Goal: Task Accomplishment & Management: Use online tool/utility

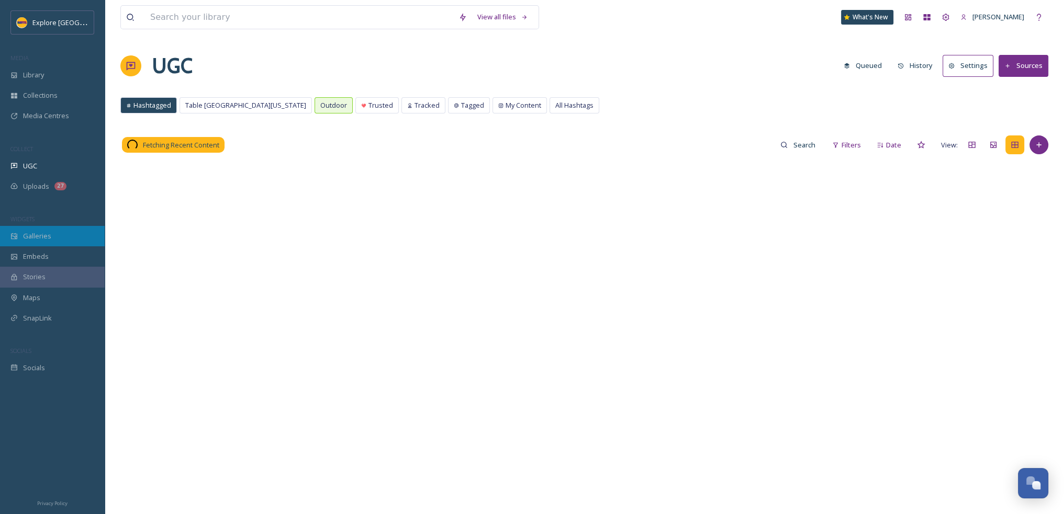
click at [45, 233] on span "Galleries" at bounding box center [37, 236] width 28 height 10
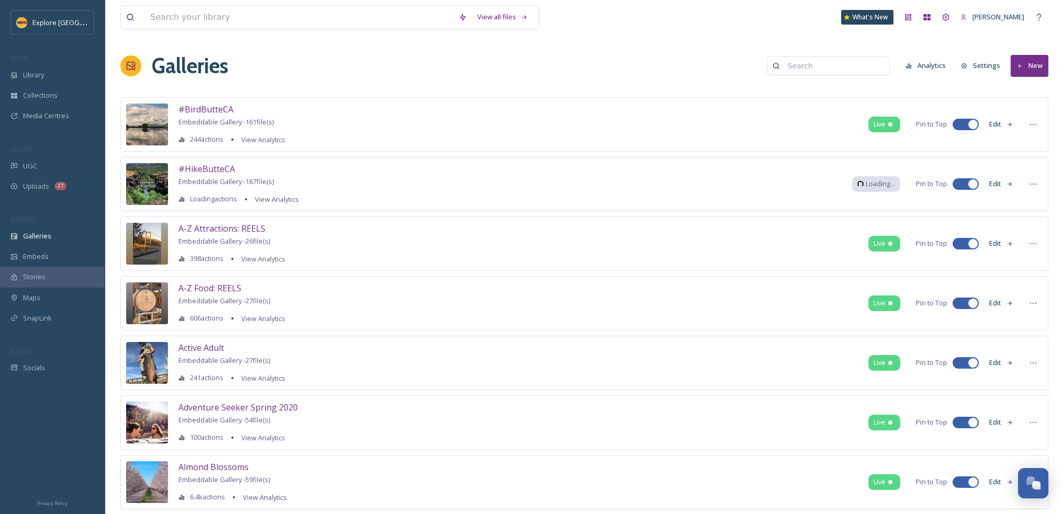
click at [839, 71] on input at bounding box center [833, 65] width 102 height 21
type input "taste"
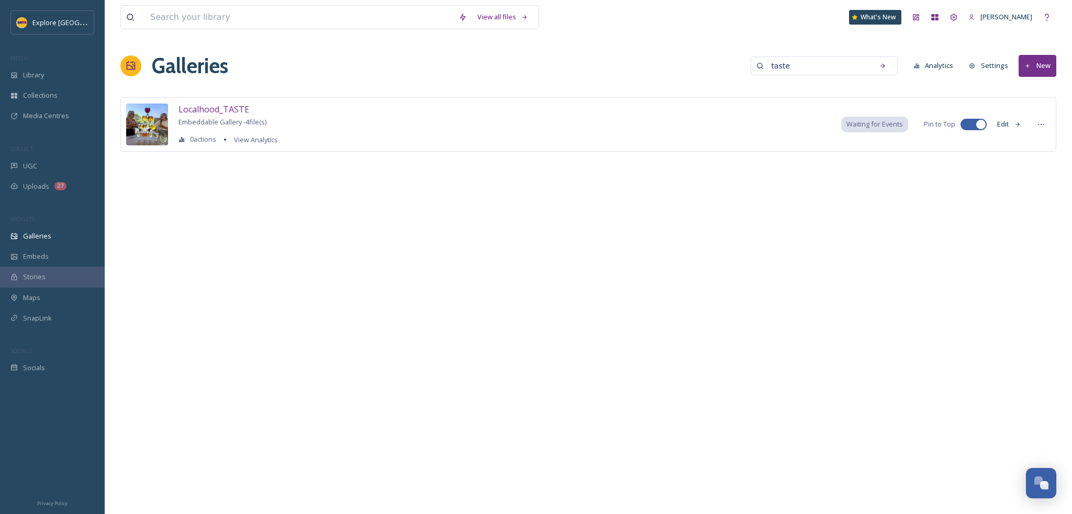
click at [1011, 126] on button "Edit" at bounding box center [1009, 124] width 35 height 20
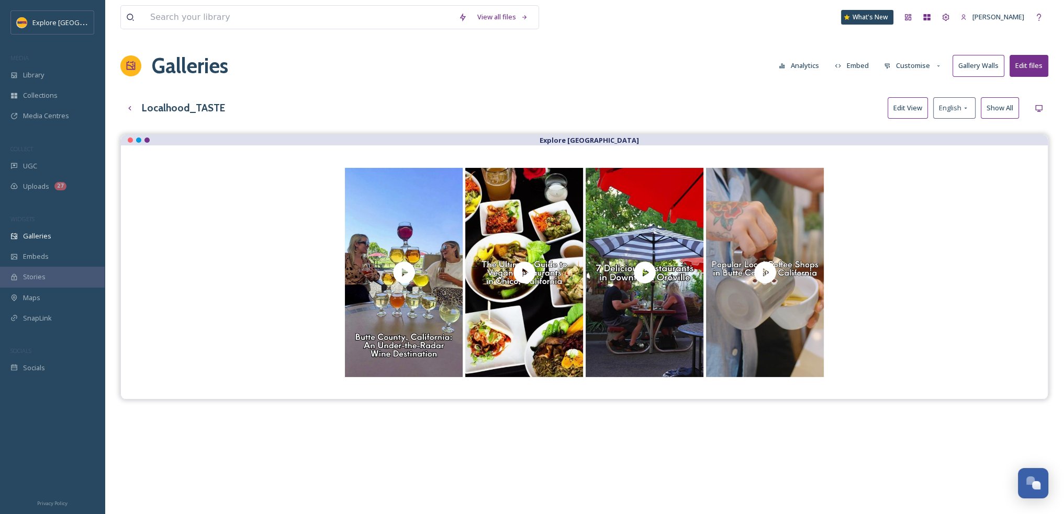
click at [961, 46] on div "View all files What's New Ashley Baer Galleries Analytics Embed Customise Galle…" at bounding box center [584, 332] width 959 height 665
click at [48, 162] on div "UGC" at bounding box center [52, 166] width 105 height 20
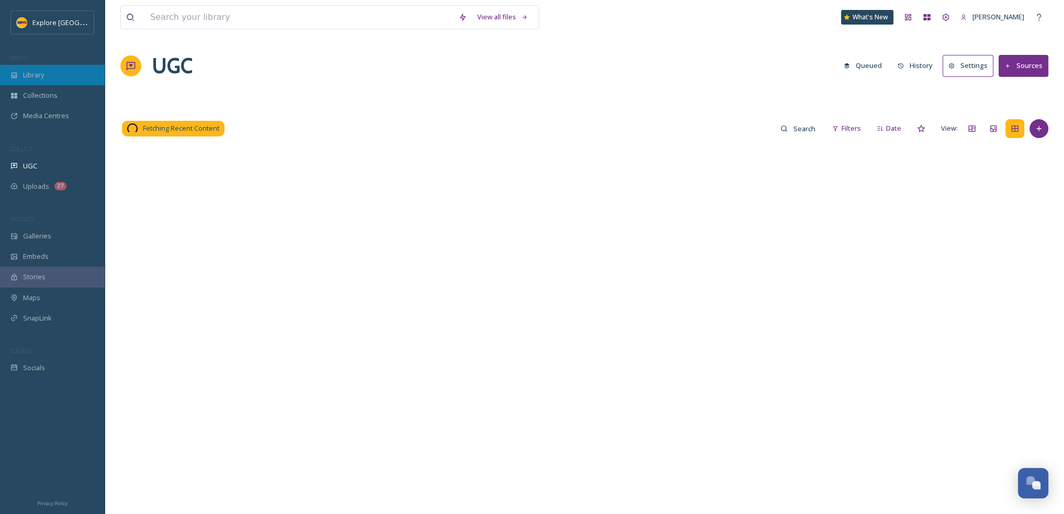
click at [53, 83] on div "Library" at bounding box center [52, 75] width 105 height 20
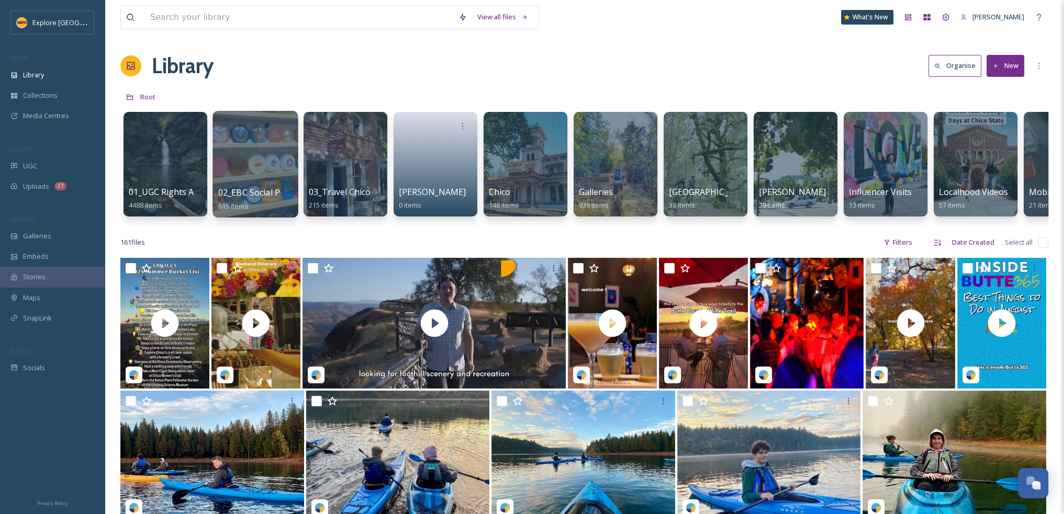
click at [257, 188] on span "02_EBC Social Posts" at bounding box center [257, 193] width 79 height 12
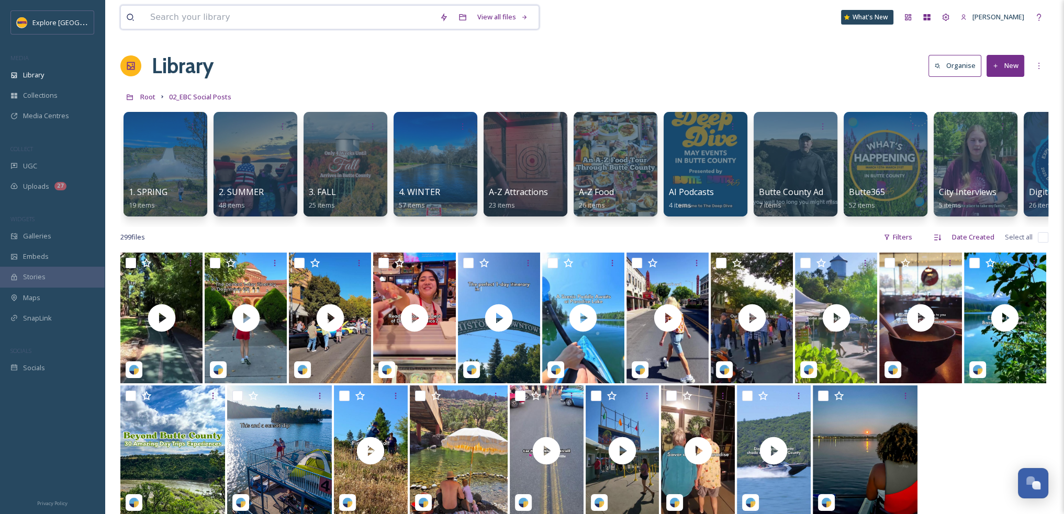
click at [283, 19] on input at bounding box center [289, 17] width 289 height 23
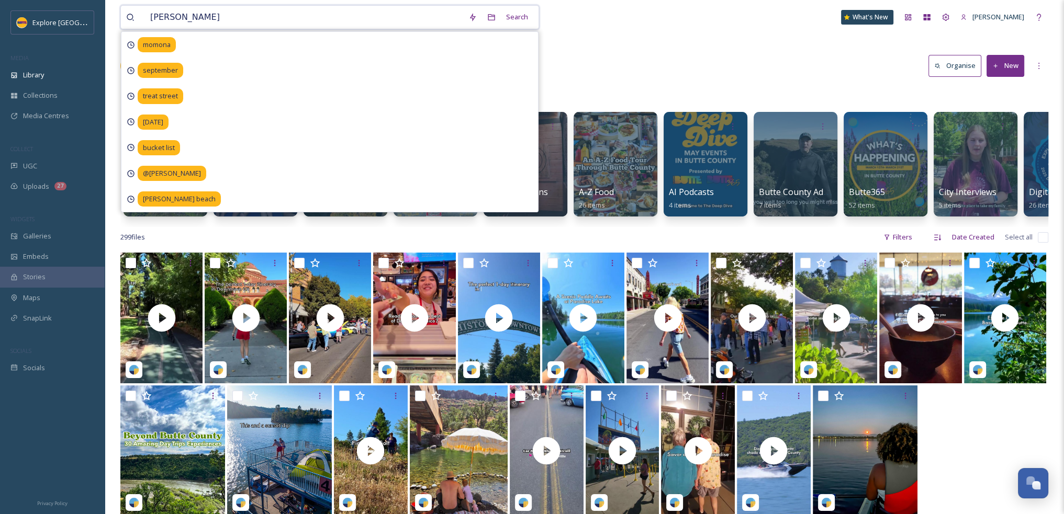
type input "MOMONA"
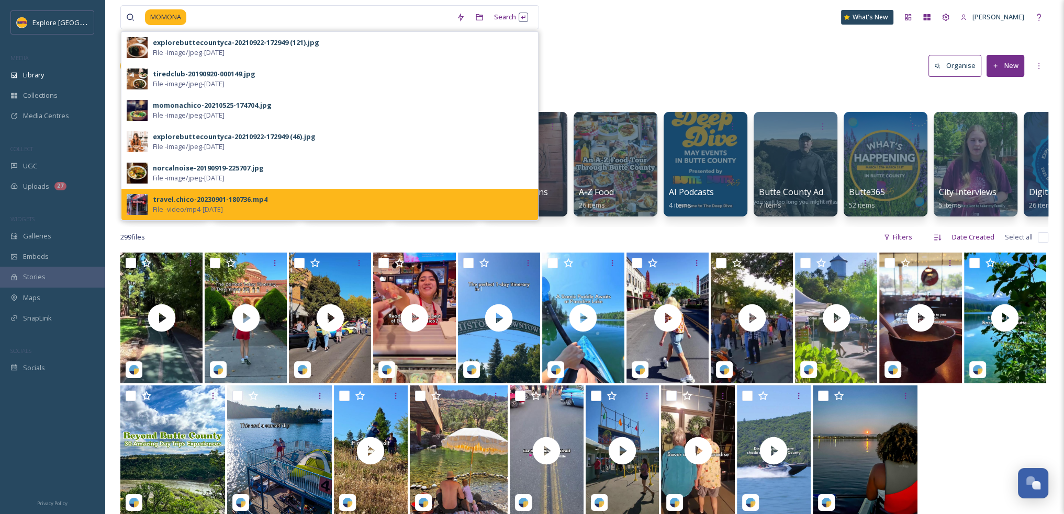
click at [291, 192] on div "travel.chico-20230901-180736.mp4 File - video/mp4 - Sep 01 2023" at bounding box center [329, 204] width 417 height 31
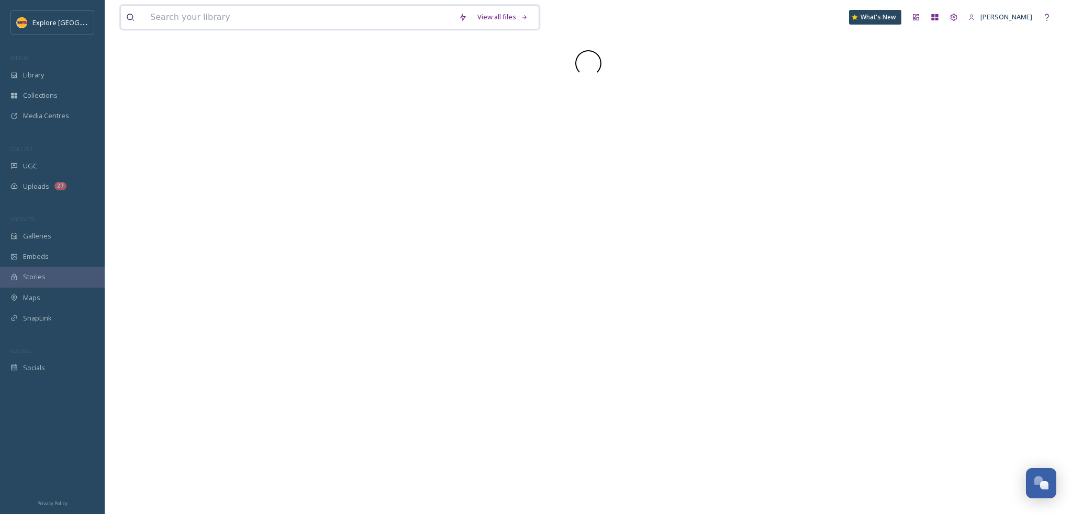
click at [216, 25] on input at bounding box center [299, 17] width 308 height 23
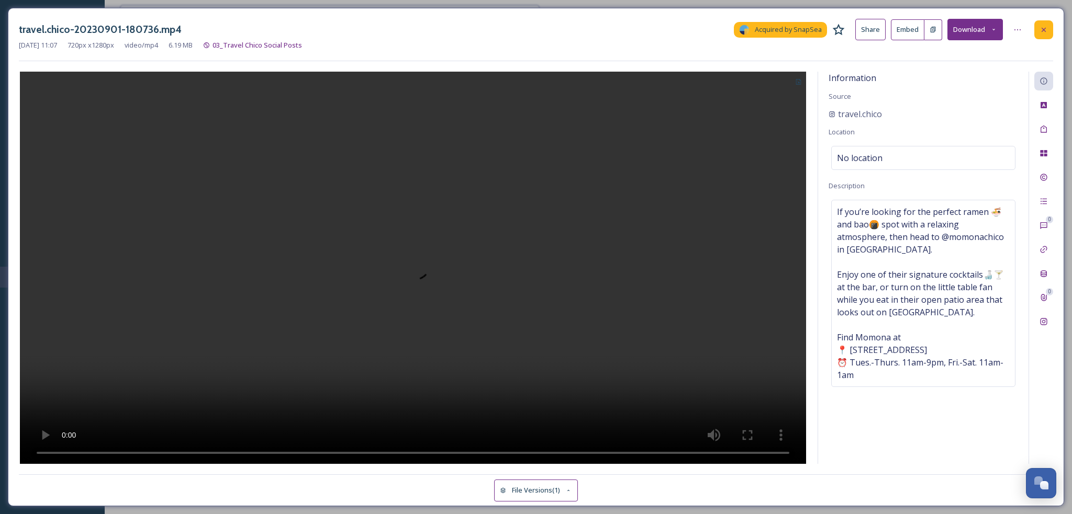
type input "CALIF"
click at [1041, 26] on icon at bounding box center [1043, 30] width 8 height 8
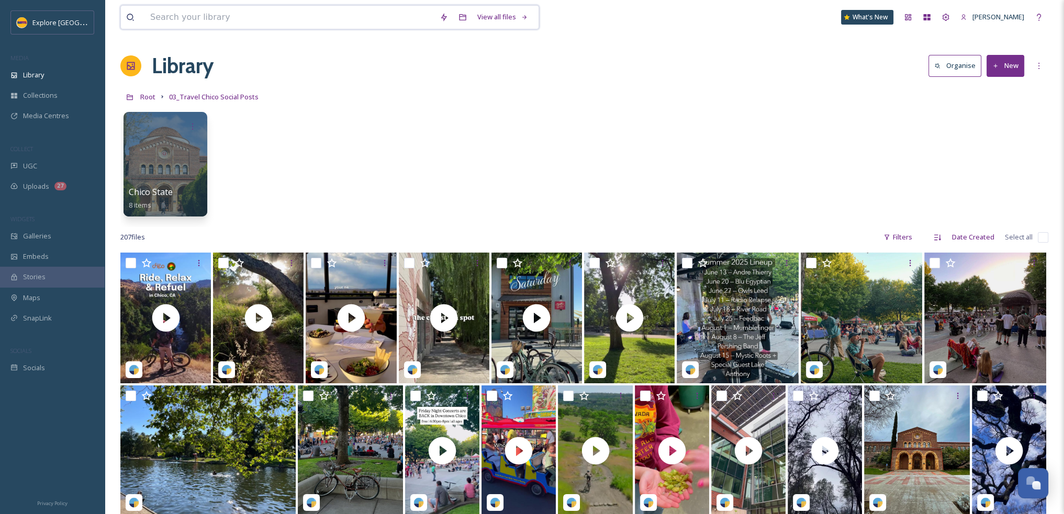
click at [176, 8] on input at bounding box center [289, 17] width 289 height 23
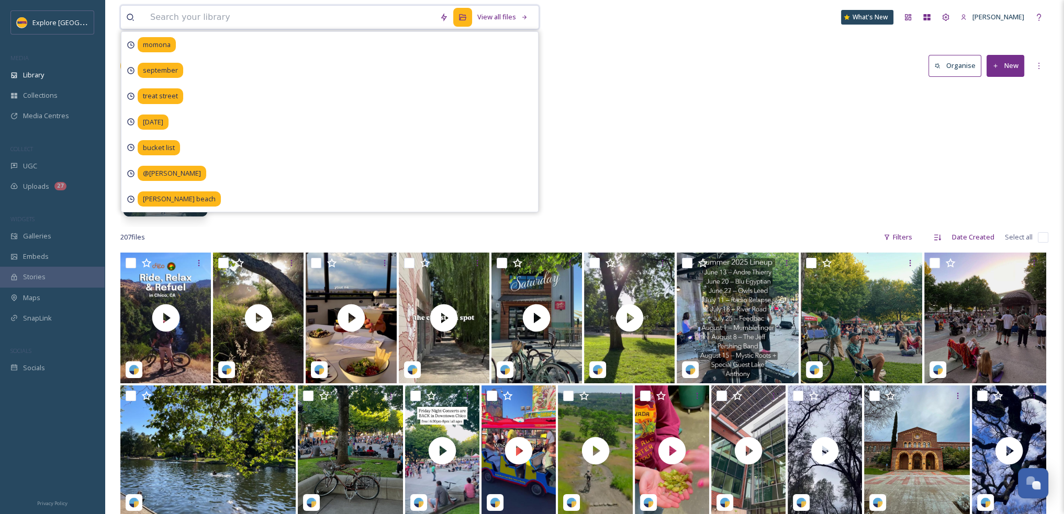
paste input "calivirgovegan"
type input "calivirgovegan"
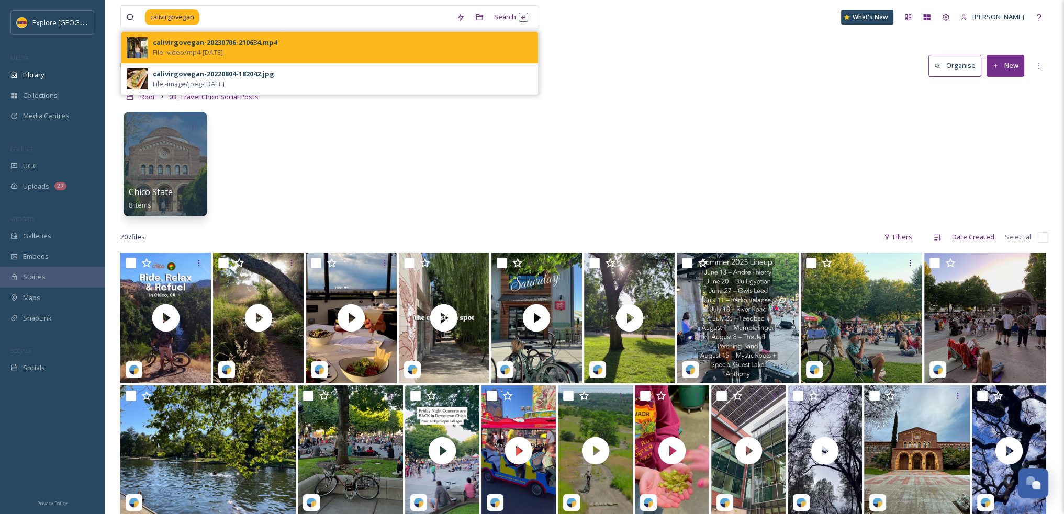
click at [213, 46] on div "calivirgovegan-20230706-210634.mp4" at bounding box center [215, 43] width 125 height 10
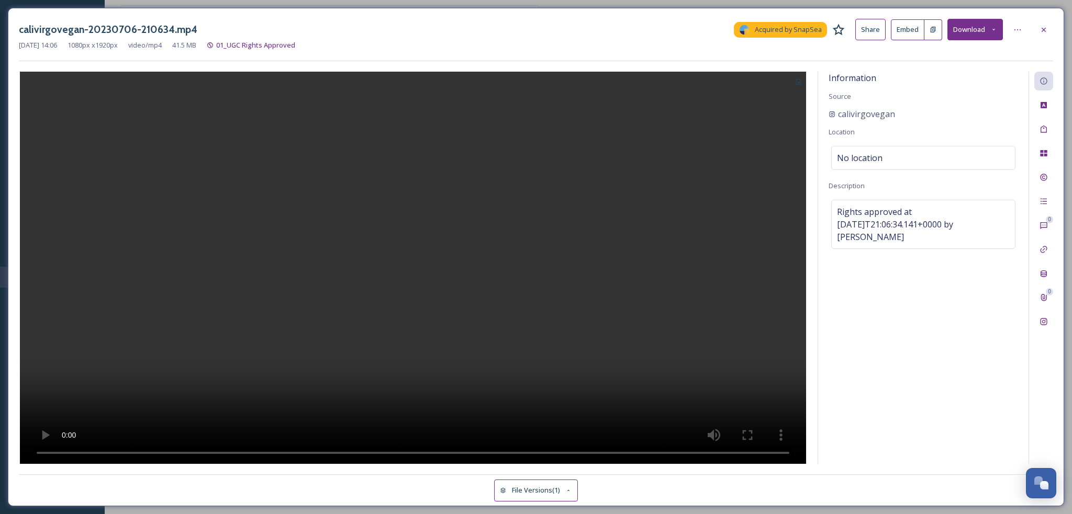
click at [872, 170] on div "Information Source calivirgovegan Location No location Description Rights appro…" at bounding box center [923, 268] width 210 height 393
click at [875, 160] on span "No location" at bounding box center [860, 158] width 46 height 13
click at [875, 160] on input at bounding box center [923, 158] width 183 height 23
type input "MOMONA"
click at [897, 220] on div "Your Places Momona Momona 330 Main St Suite 100, Chico, CA 95928, USA" at bounding box center [923, 214] width 183 height 85
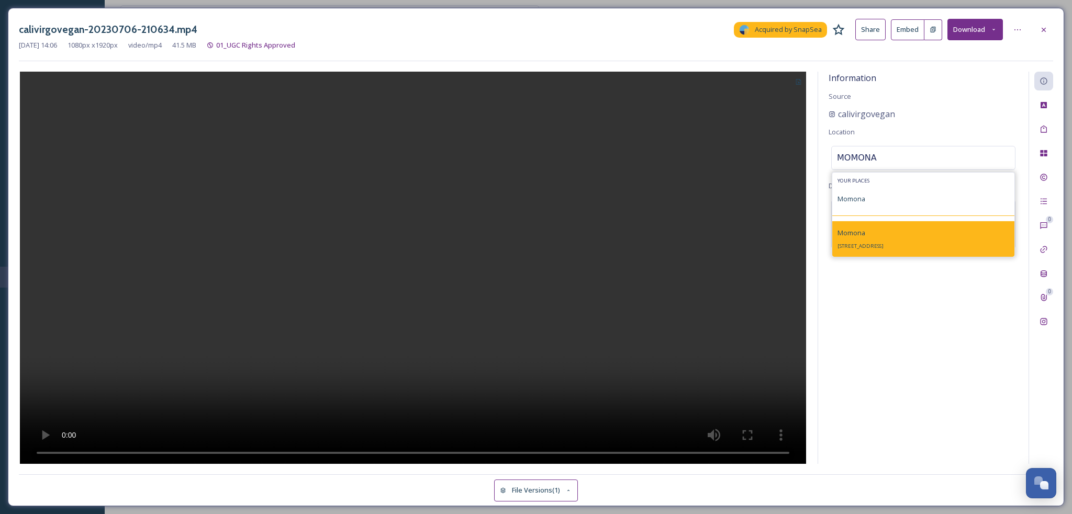
click at [883, 249] on span "330 Main St Suite 100, Chico, CA 95928, USA" at bounding box center [860, 246] width 46 height 7
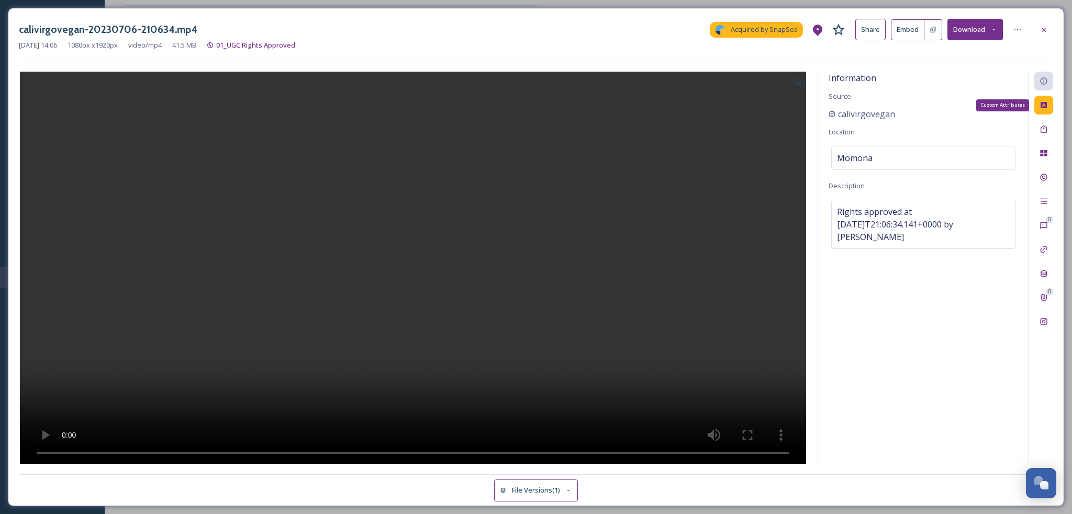
click at [1048, 106] on div "Custom Attributes" at bounding box center [1043, 105] width 19 height 19
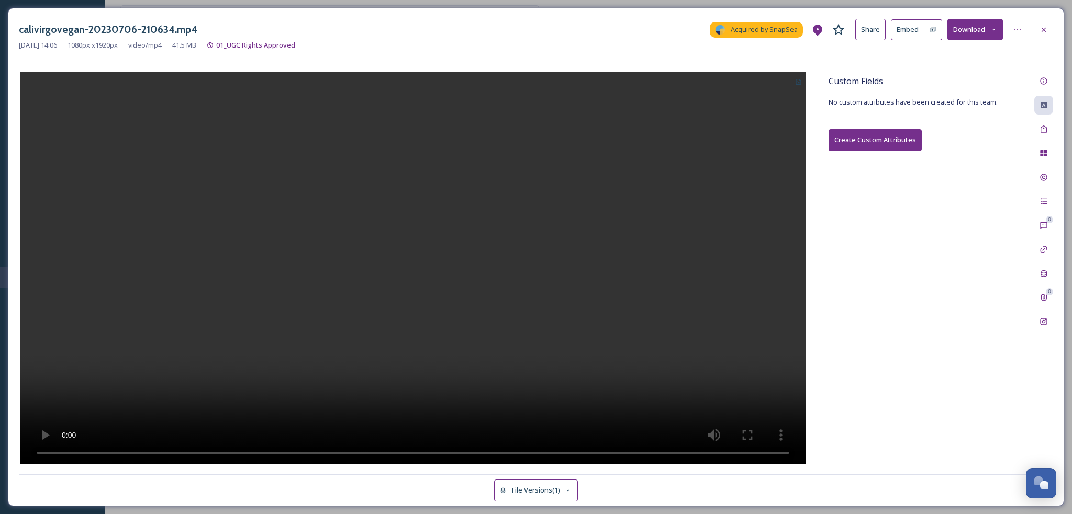
click at [843, 124] on div "No custom attributes have been created for this team. Create Custom Attributes" at bounding box center [922, 123] width 189 height 55
click at [853, 141] on button "Create Custom Attributes" at bounding box center [874, 139] width 93 height 21
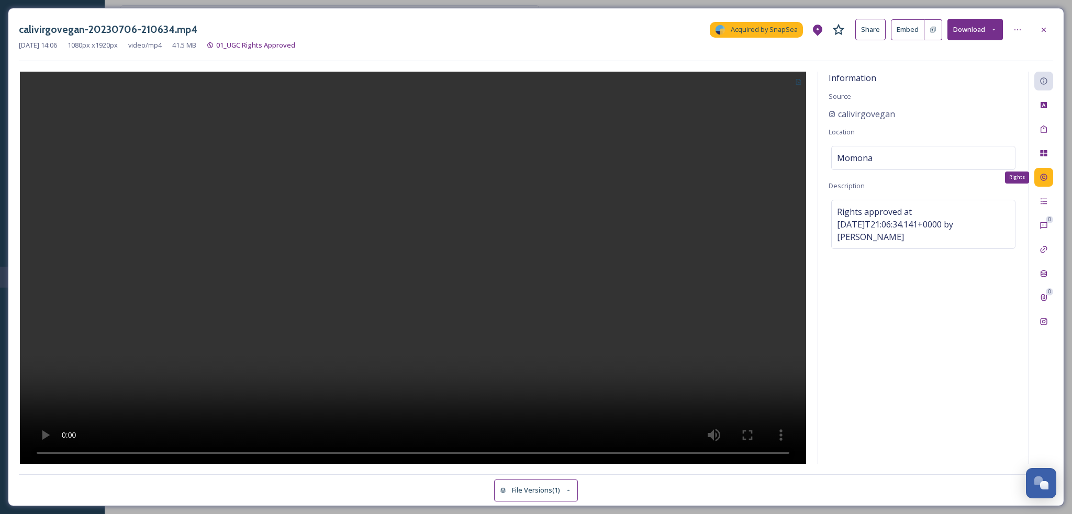
click at [1044, 173] on icon at bounding box center [1043, 177] width 8 height 8
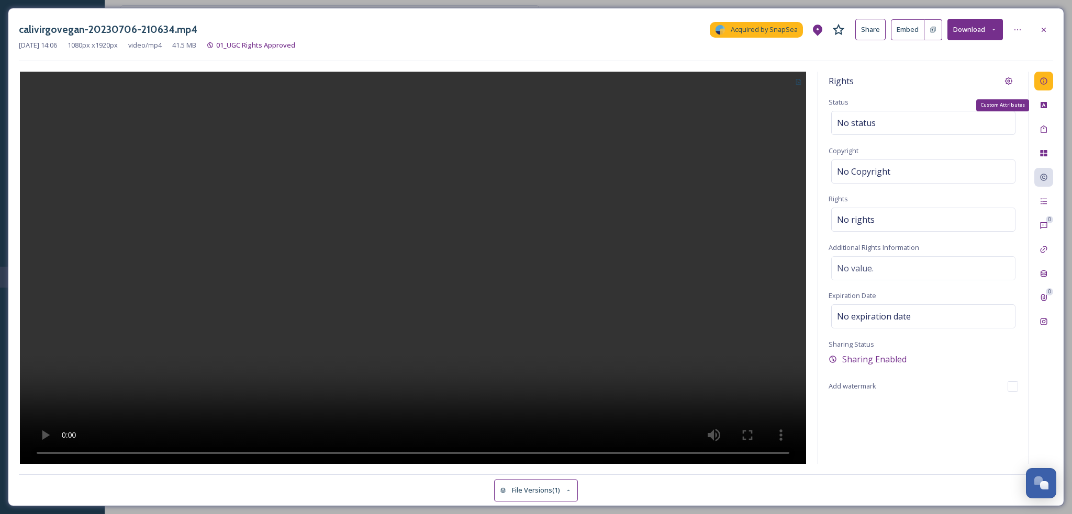
click at [1044, 83] on icon at bounding box center [1043, 81] width 8 height 8
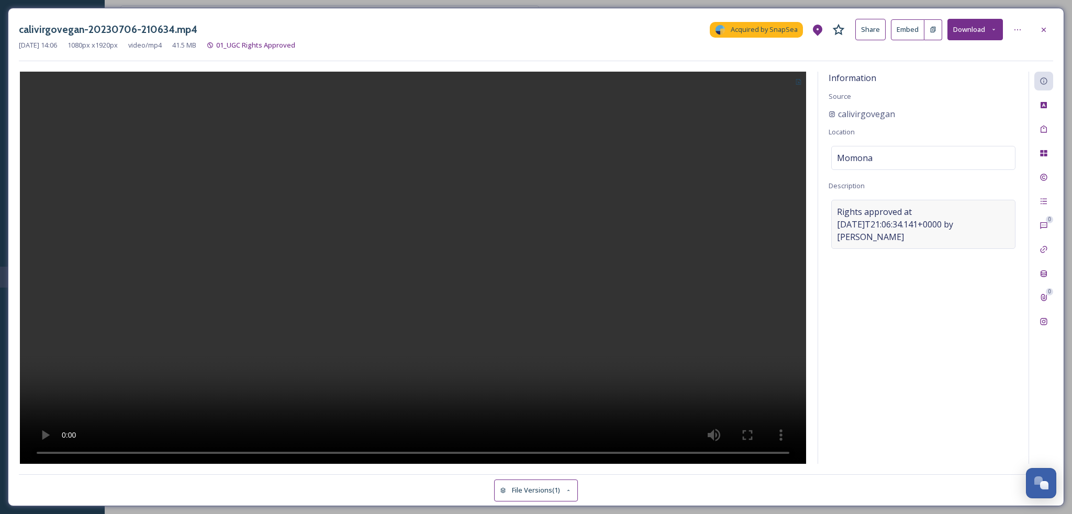
click at [884, 229] on span "Rights approved at 2023-07-06T21:06:34.141+0000 by calivirgovegan" at bounding box center [923, 225] width 173 height 38
click at [884, 229] on textarea "Rights approved at 2023-07-06T21:06:34.141+0000 by calivirgovegan" at bounding box center [922, 243] width 189 height 87
click at [882, 226] on textarea "Rights approved at 2023-07-06T21:06:34.141+0000 by calivirgovegan" at bounding box center [922, 243] width 189 height 87
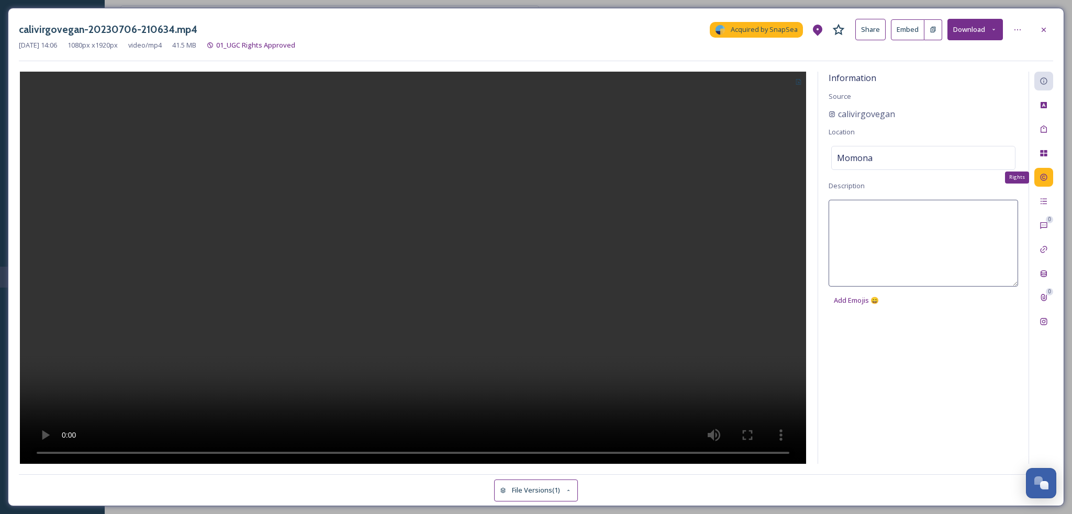
click at [1040, 175] on icon at bounding box center [1043, 177] width 8 height 8
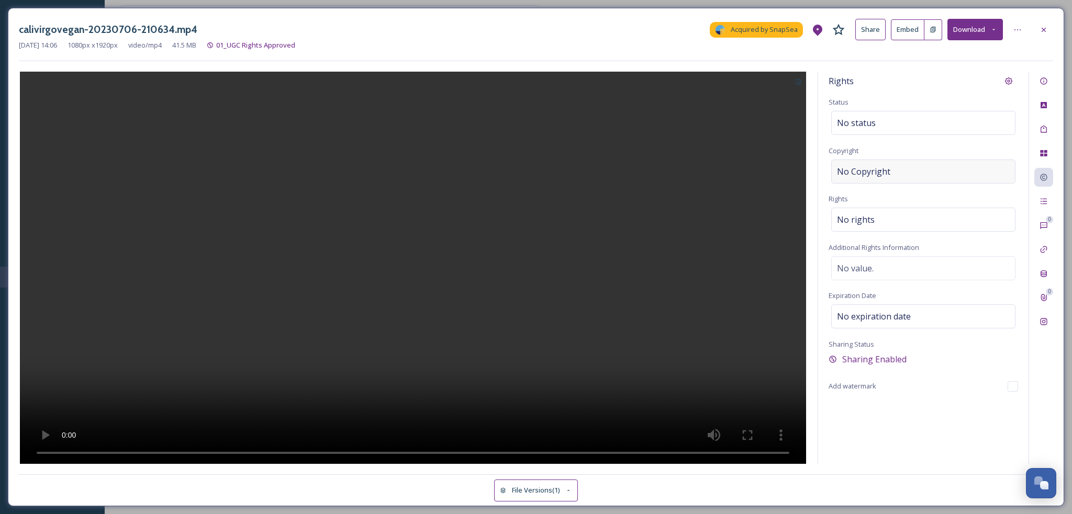
click at [865, 165] on span "No Copyright" at bounding box center [863, 171] width 53 height 13
click at [853, 219] on span "No rights" at bounding box center [856, 220] width 38 height 13
click at [868, 273] on span "No value." at bounding box center [855, 273] width 37 height 13
click at [869, 273] on textarea at bounding box center [922, 299] width 189 height 87
paste textarea "Rights approved at 2023-07-06T21:06:34.141+0000 by calivirgovegan"
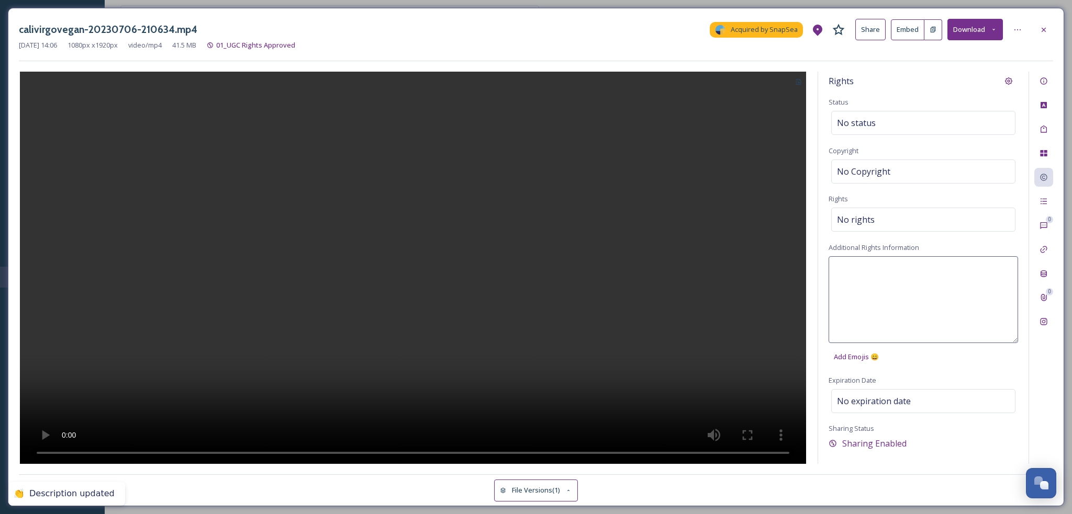
type textarea "Rights approved at 2023-07-06T21:06:34.141+0000 by calivirgovegan"
click at [767, 249] on div at bounding box center [413, 268] width 788 height 393
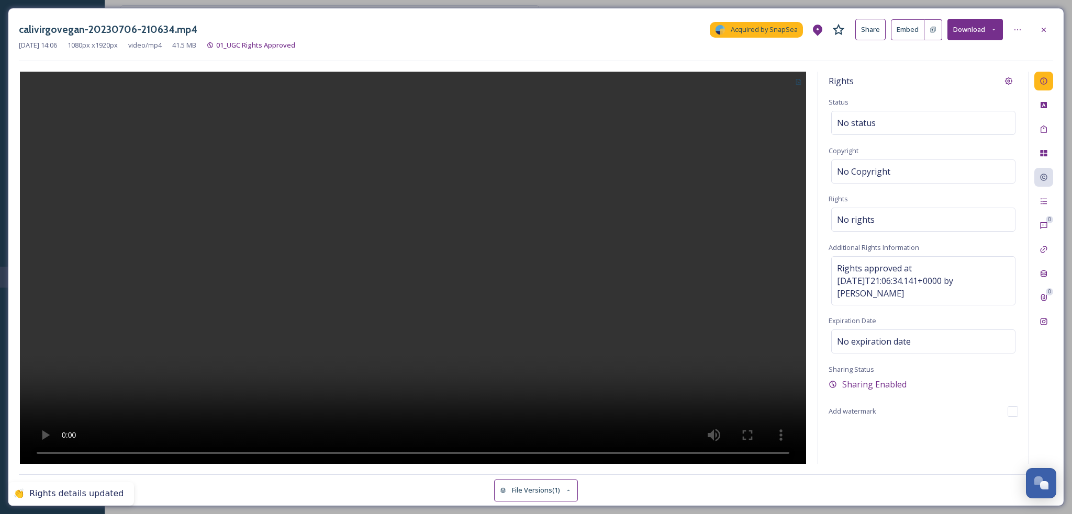
click at [1048, 84] on div at bounding box center [1043, 81] width 19 height 19
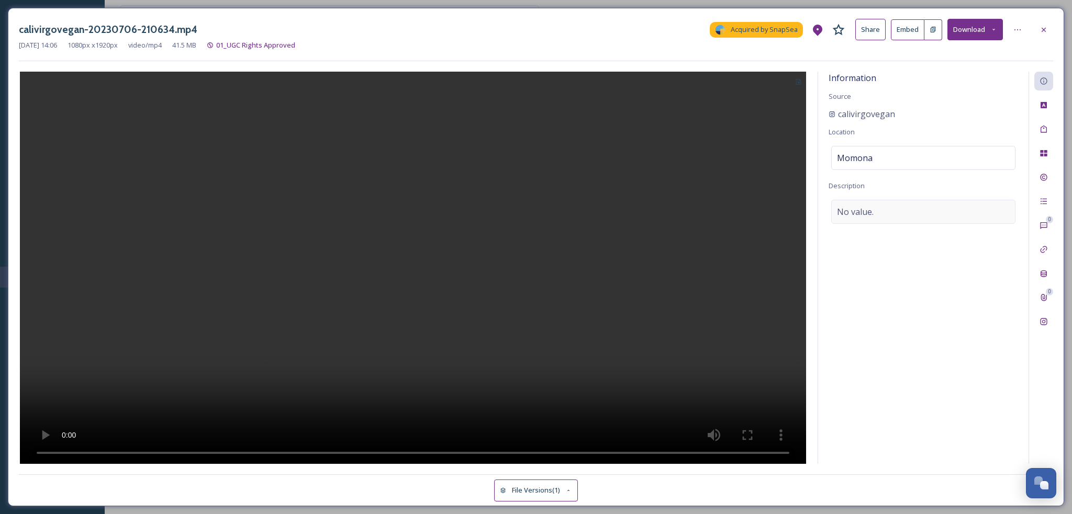
click at [871, 212] on span "No value." at bounding box center [855, 212] width 37 height 13
click at [871, 212] on textarea at bounding box center [922, 243] width 189 height 87
paste textarea "Momona is a noodle and bao restaurant located in the historic Sherwood Forest b…"
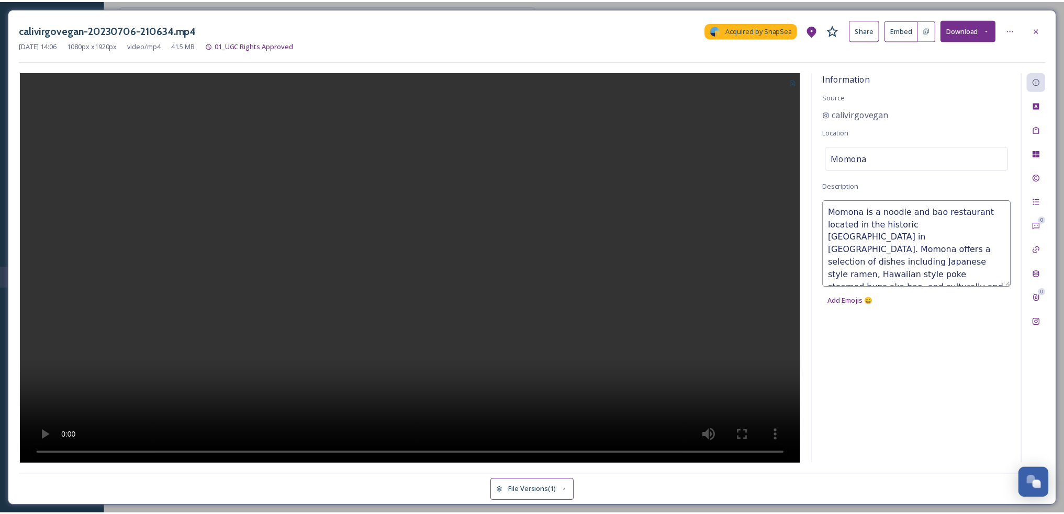
scroll to position [69, 0]
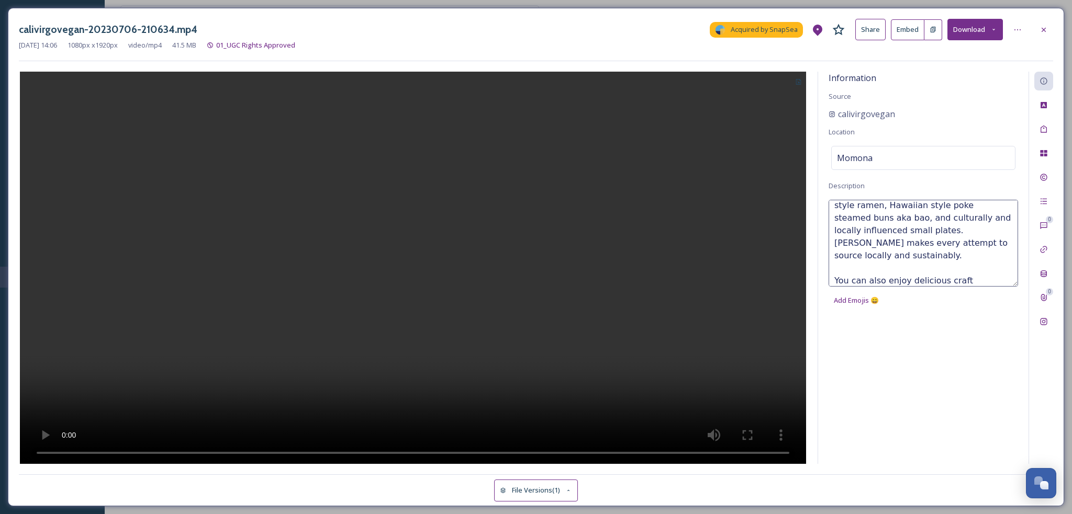
type textarea "Momona is a noodle and bao restaurant located in the historic Sherwood Forest b…"
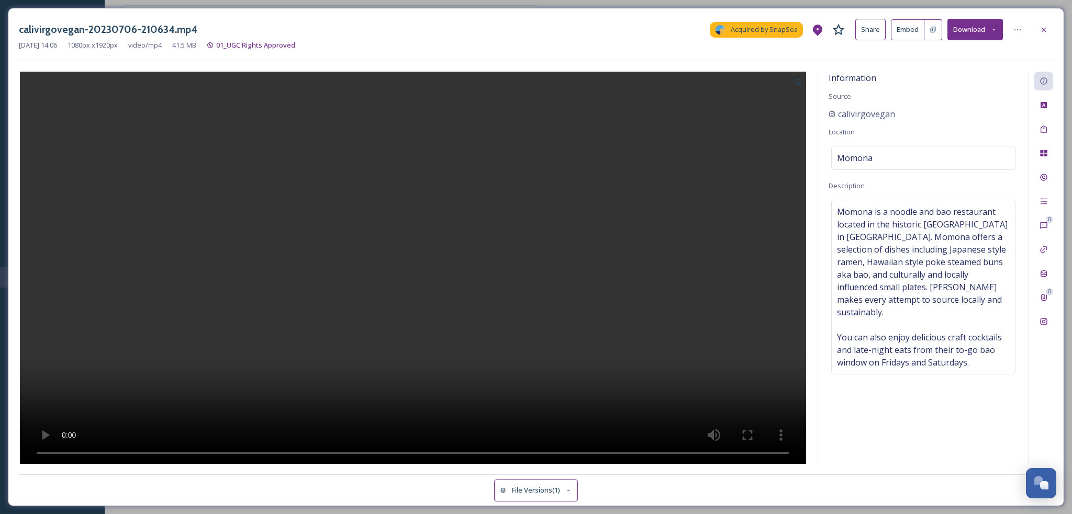
click at [802, 86] on button at bounding box center [798, 81] width 17 height 19
click at [786, 127] on span "Use Current Frame" at bounding box center [760, 126] width 59 height 10
click at [1041, 30] on icon at bounding box center [1043, 30] width 8 height 8
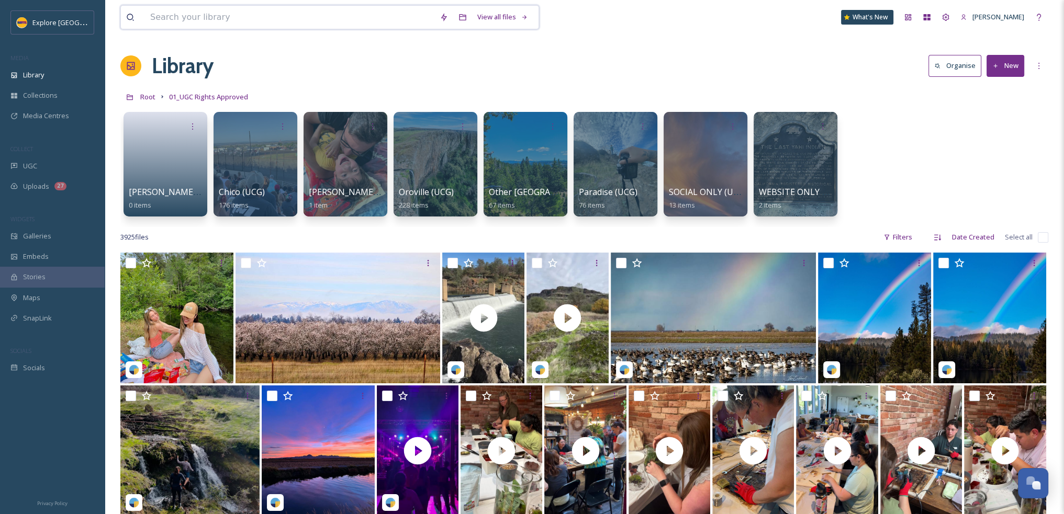
click at [234, 21] on input at bounding box center [289, 17] width 289 height 23
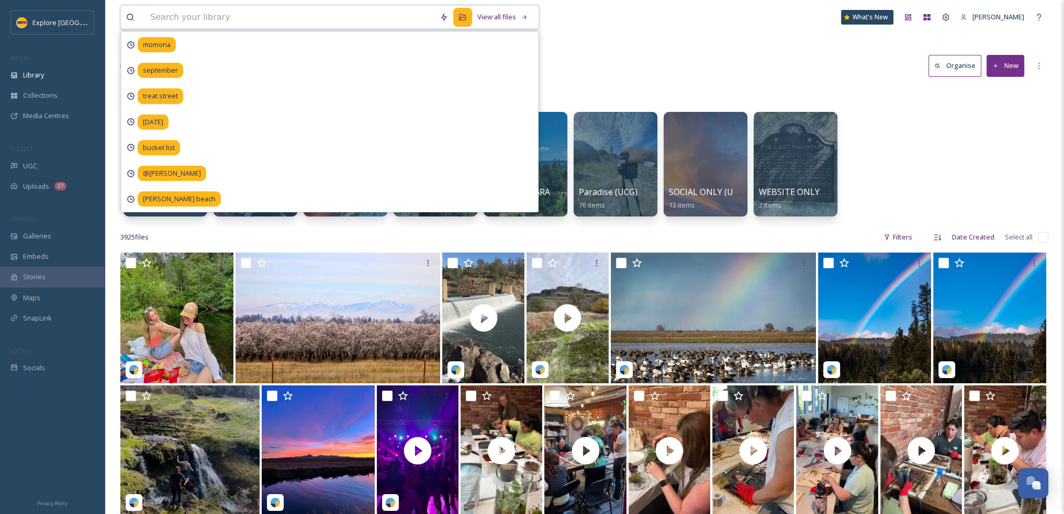
paste input ""Day of the Dead Events (B365 collab)""
type input ""Day of the Dead Events (B365 collab)""
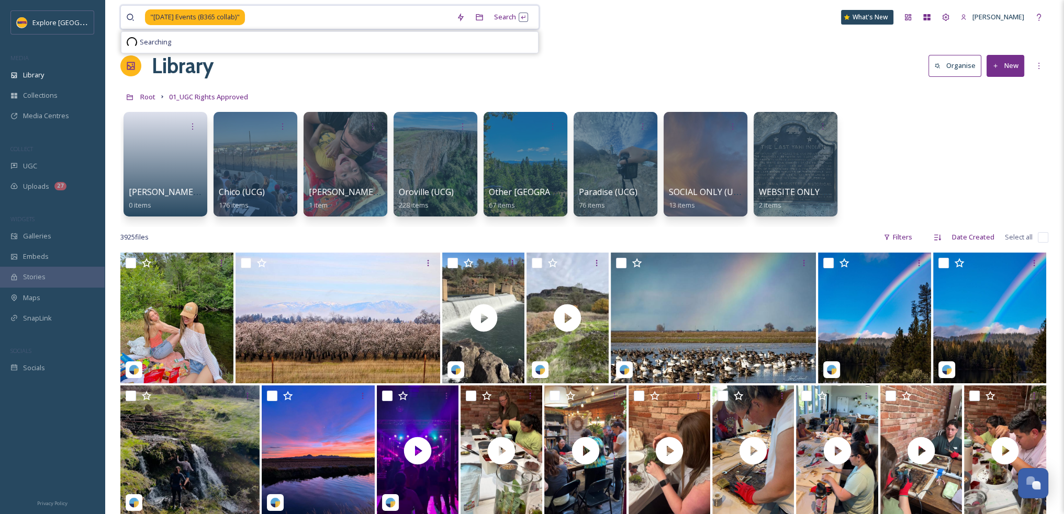
click at [270, 25] on div ""Day of the Dead Events (B365 collab)"" at bounding box center [298, 17] width 306 height 23
click at [287, 15] on input at bounding box center [348, 17] width 205 height 23
type input ""Day of the Dead Events (B365 collab)"
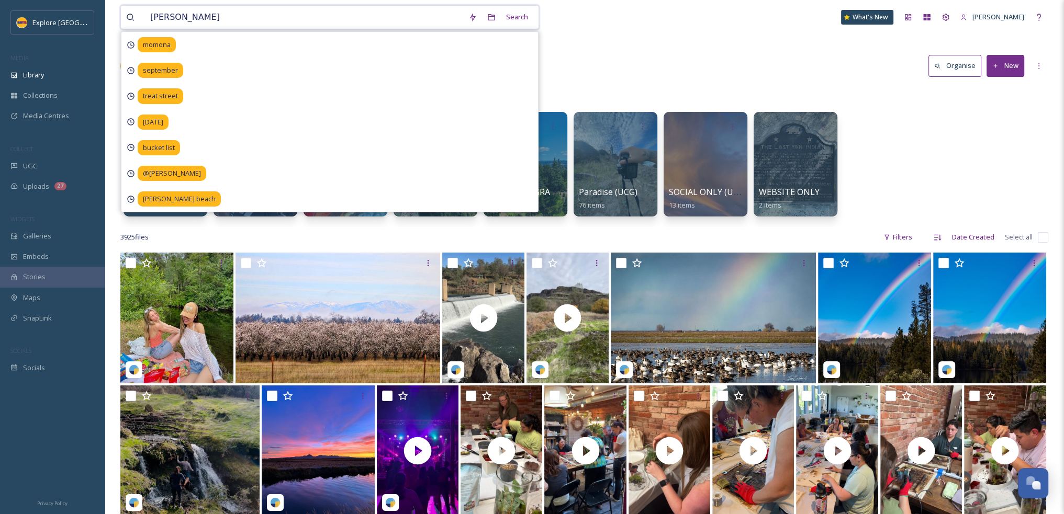
type input "momona"
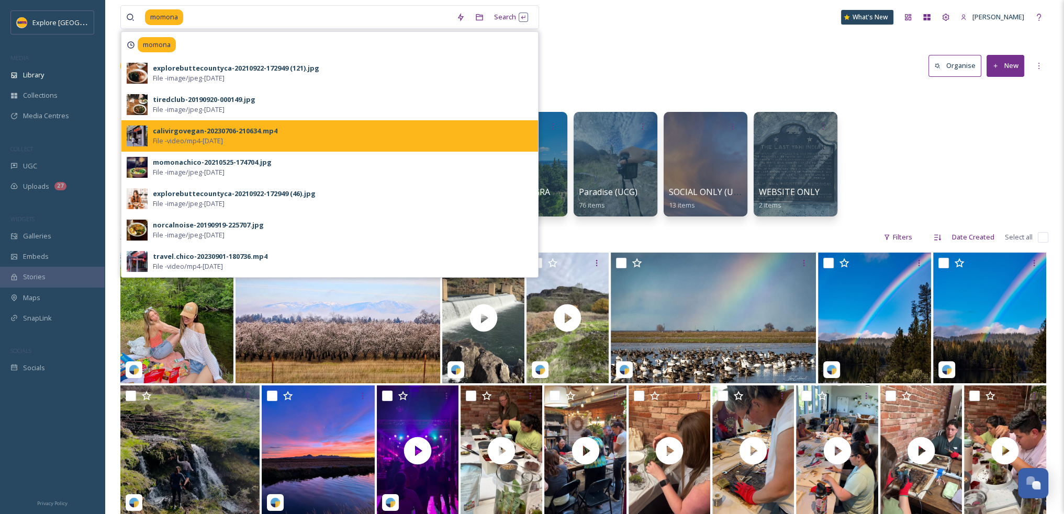
click at [336, 141] on div "calivirgovegan-20230706-210634.mp4 File - video/mp4 - Jul 06 2023" at bounding box center [343, 136] width 380 height 20
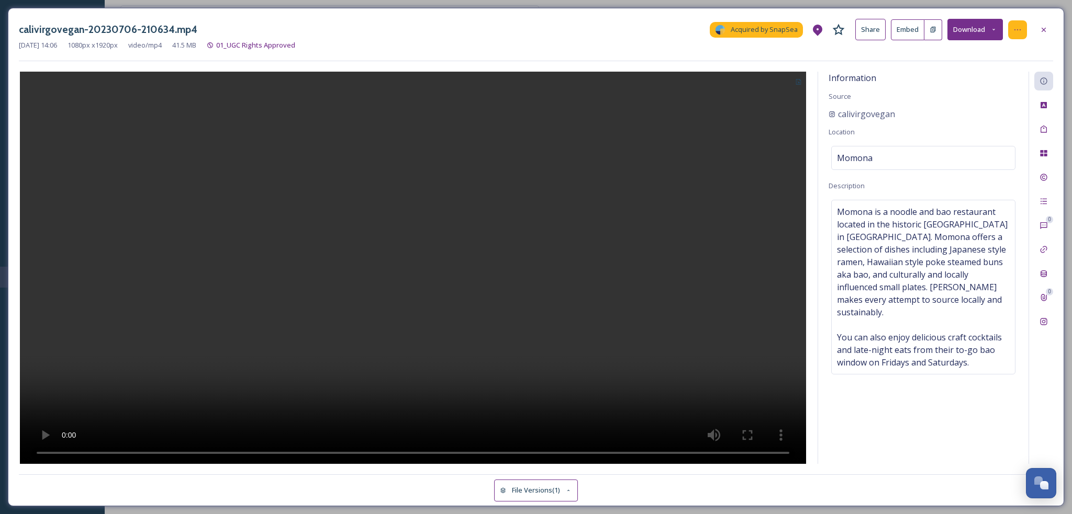
click at [1016, 31] on icon at bounding box center [1017, 30] width 8 height 8
click at [699, 166] on div at bounding box center [413, 268] width 788 height 393
click at [1043, 29] on icon at bounding box center [1043, 29] width 4 height 4
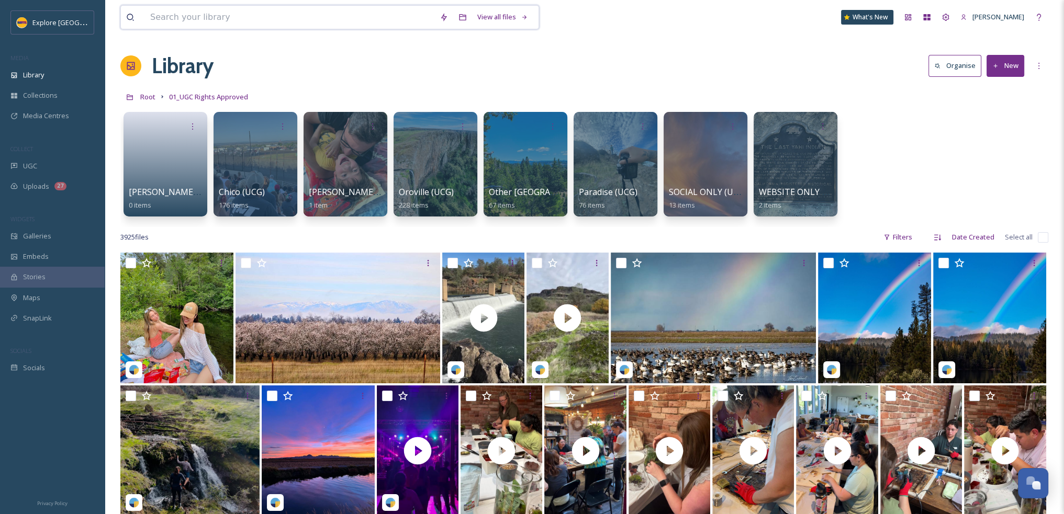
click at [167, 13] on input at bounding box center [289, 17] width 289 height 23
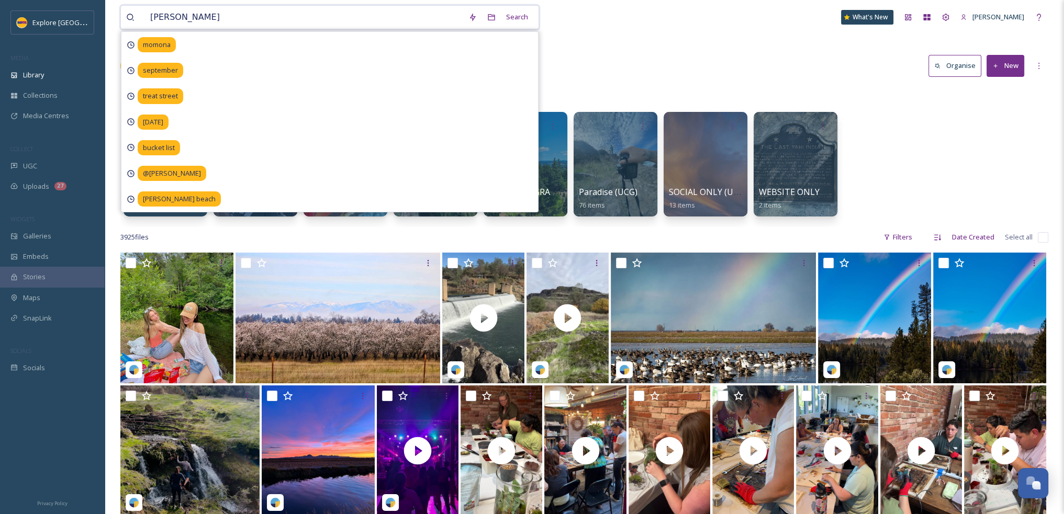
type input "momona"
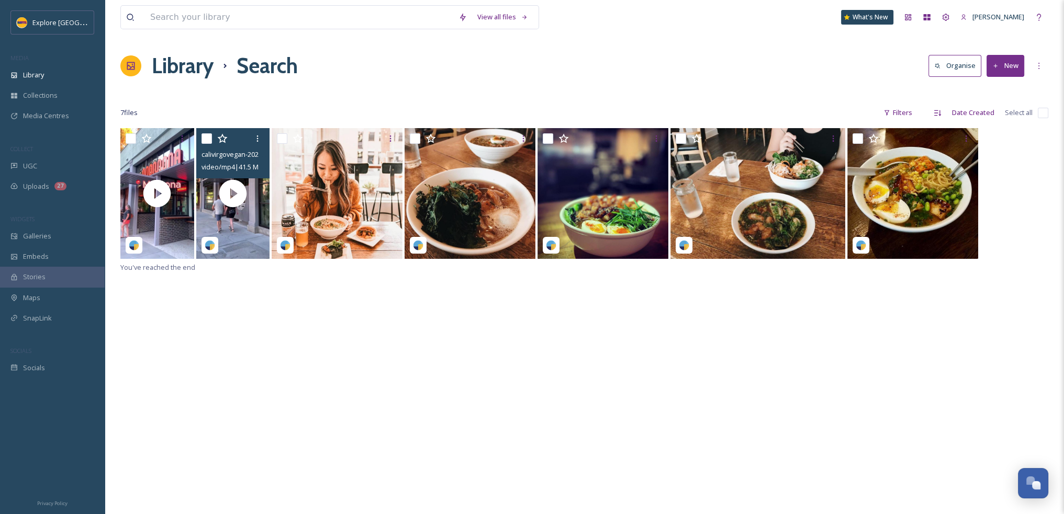
click at [207, 142] on input "checkbox" at bounding box center [206, 138] width 10 height 10
checkbox input "true"
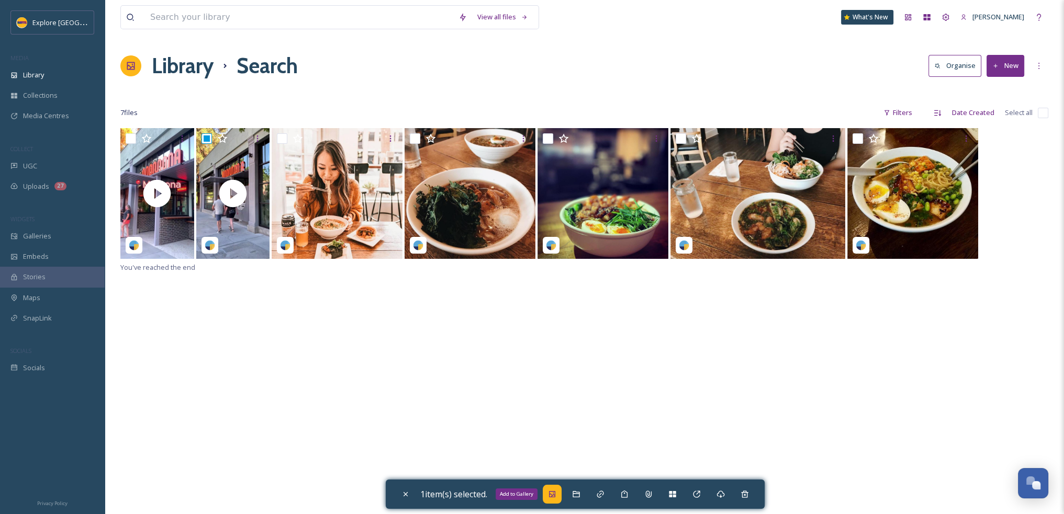
click at [552, 494] on icon at bounding box center [552, 494] width 6 height 6
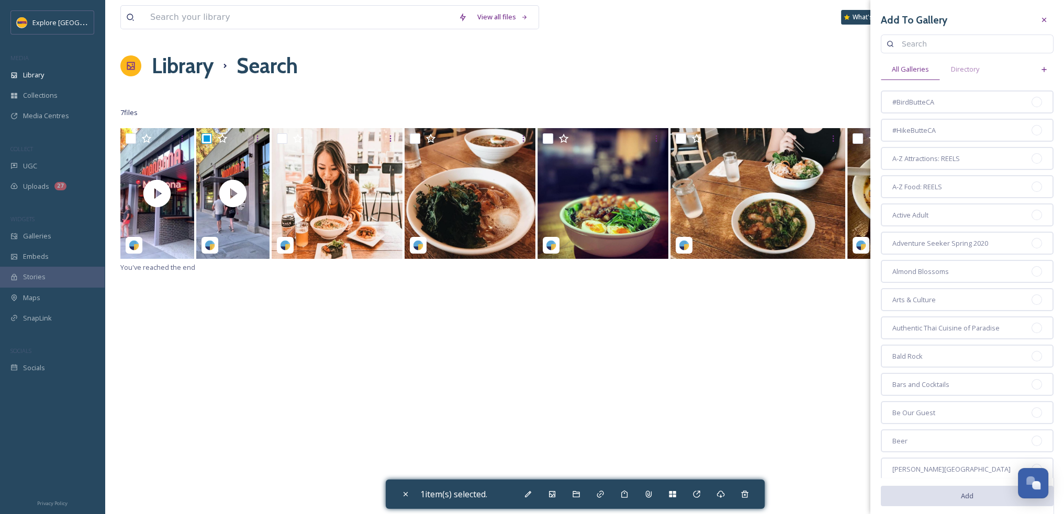
click at [924, 42] on input at bounding box center [972, 43] width 151 height 21
type input "taste"
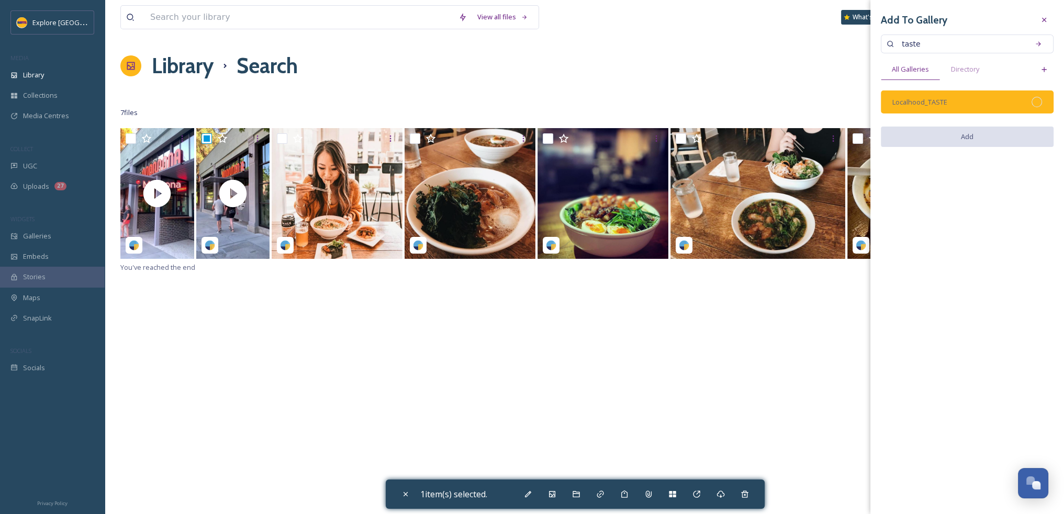
click at [1037, 103] on div at bounding box center [1037, 102] width 10 height 10
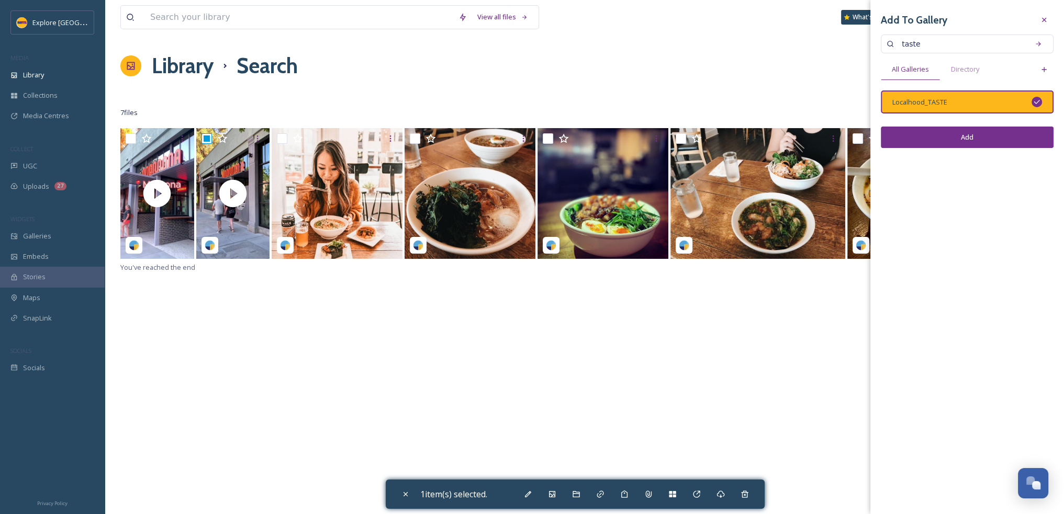
click at [1022, 138] on button "Add" at bounding box center [967, 137] width 173 height 21
checkbox input "false"
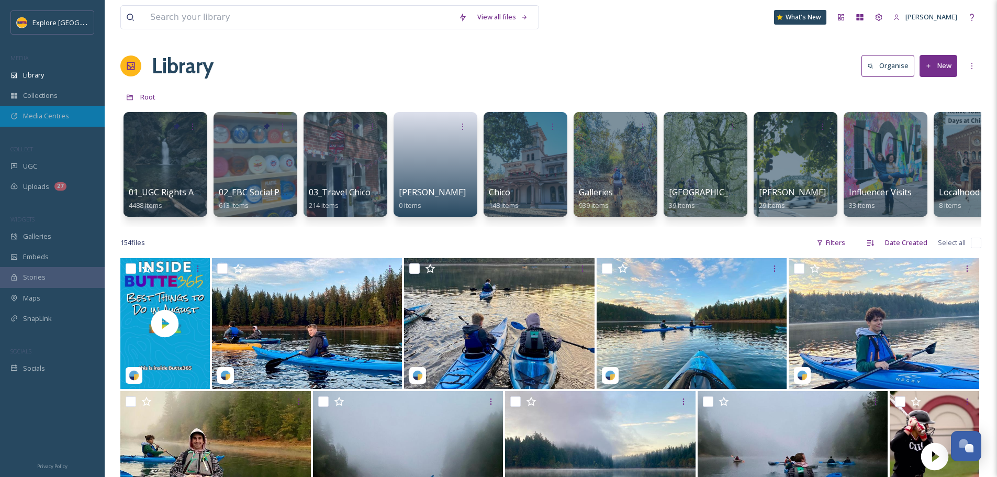
scroll to position [1204, 0]
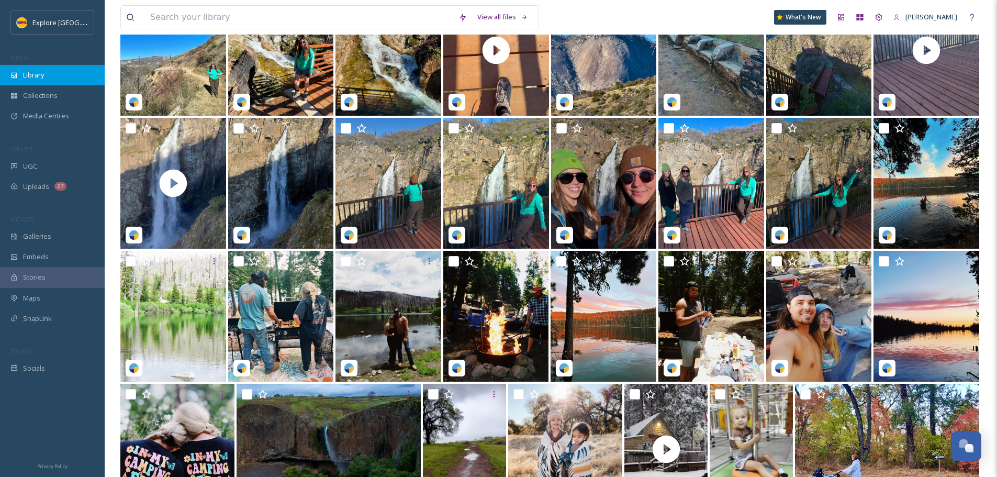
click at [41, 76] on span "Library" at bounding box center [33, 75] width 21 height 10
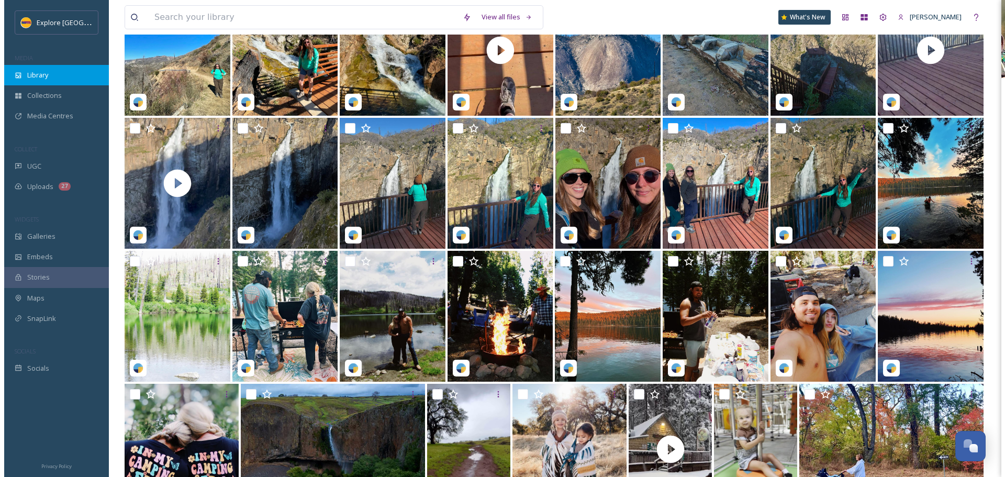
scroll to position [0, 0]
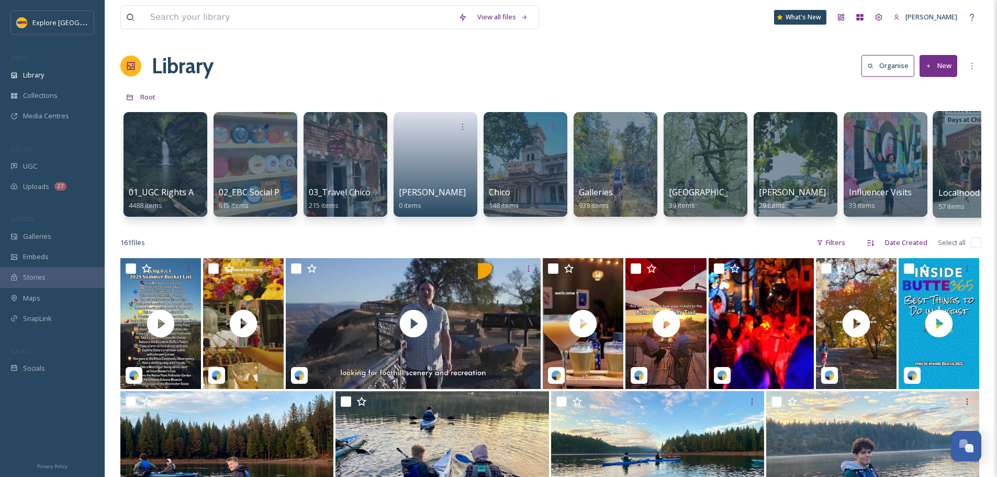
click at [954, 194] on span "Localhood Videos" at bounding box center [973, 193] width 71 height 12
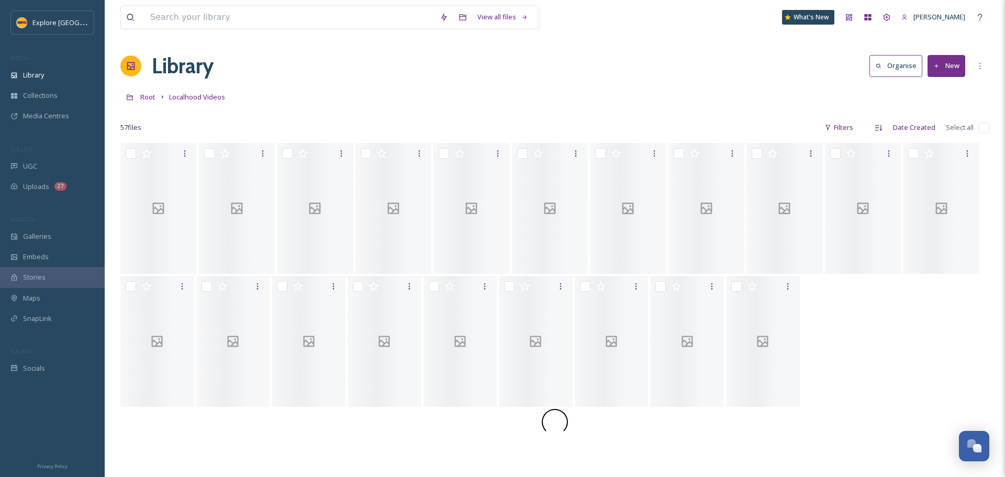
click at [955, 63] on button "New" at bounding box center [946, 65] width 38 height 21
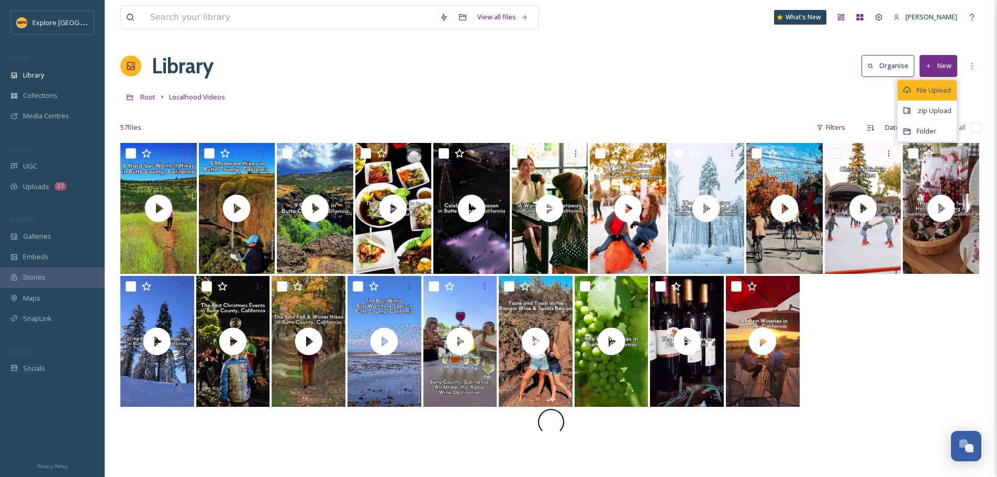
click at [934, 89] on span "File Upload" at bounding box center [933, 90] width 35 height 10
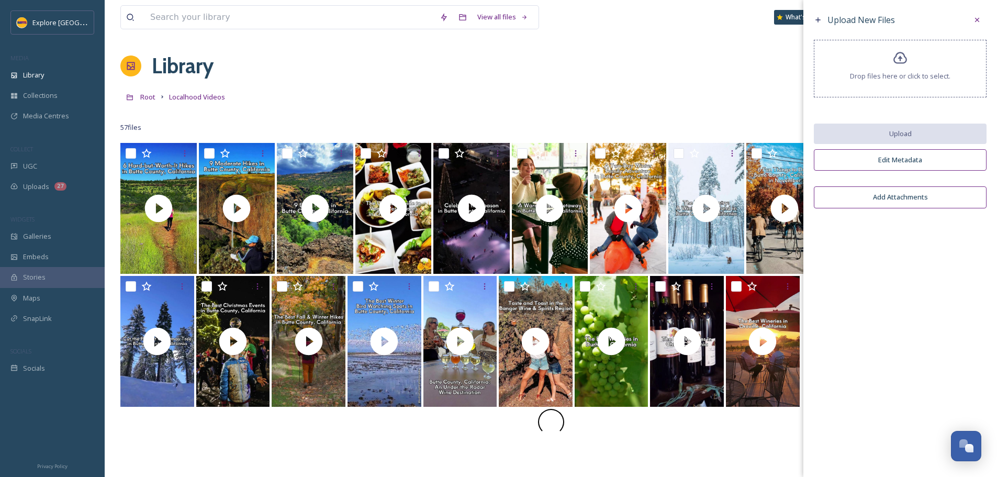
click at [903, 75] on span "Drop files here or click to select." at bounding box center [900, 76] width 100 height 10
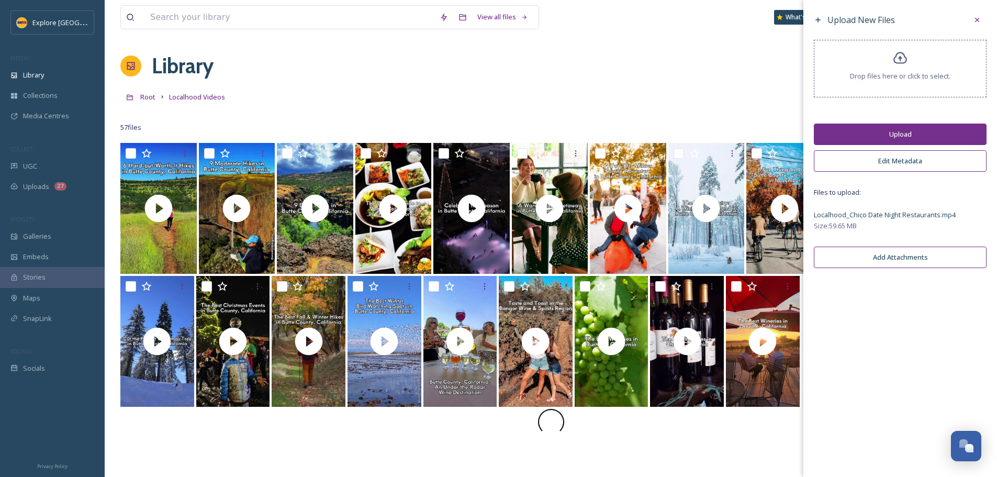
click at [909, 132] on button "Upload" at bounding box center [900, 134] width 173 height 21
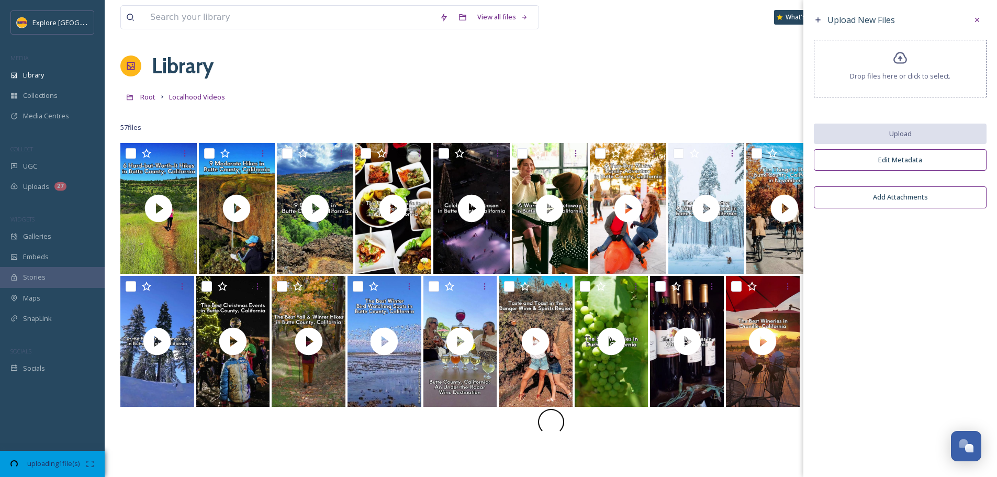
click at [920, 77] on span "Drop files here or click to select." at bounding box center [900, 76] width 100 height 10
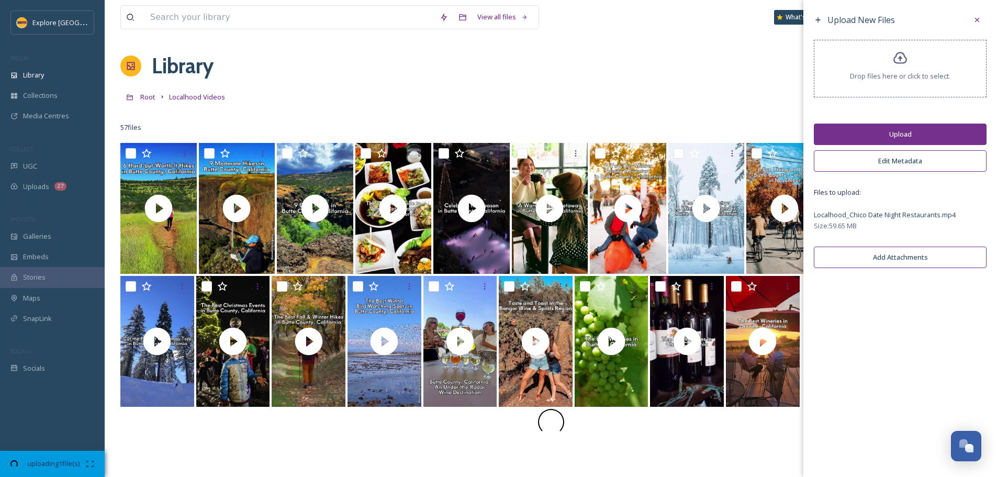
click at [897, 130] on button "Upload" at bounding box center [900, 134] width 173 height 21
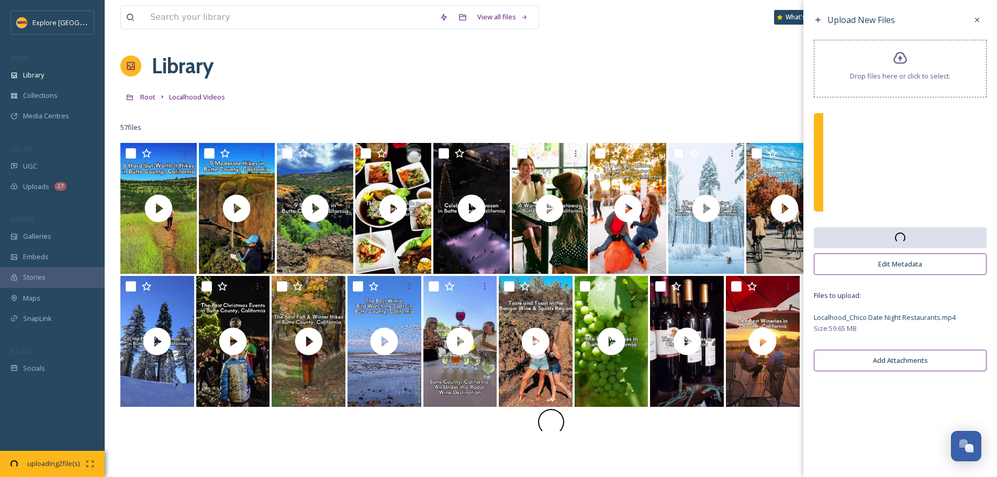
click at [34, 465] on span "uploading 2 file(s)" at bounding box center [52, 463] width 65 height 10
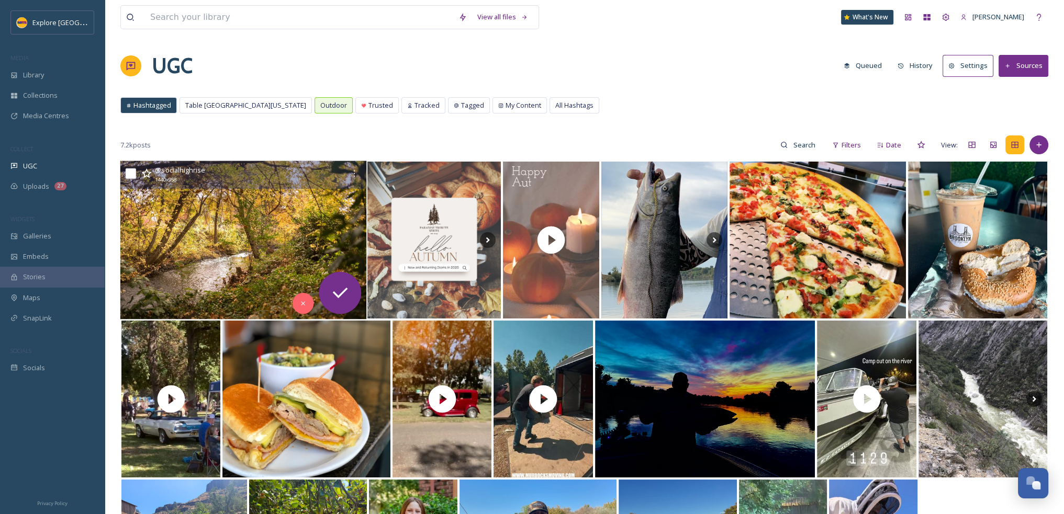
click at [237, 275] on img at bounding box center [243, 240] width 247 height 159
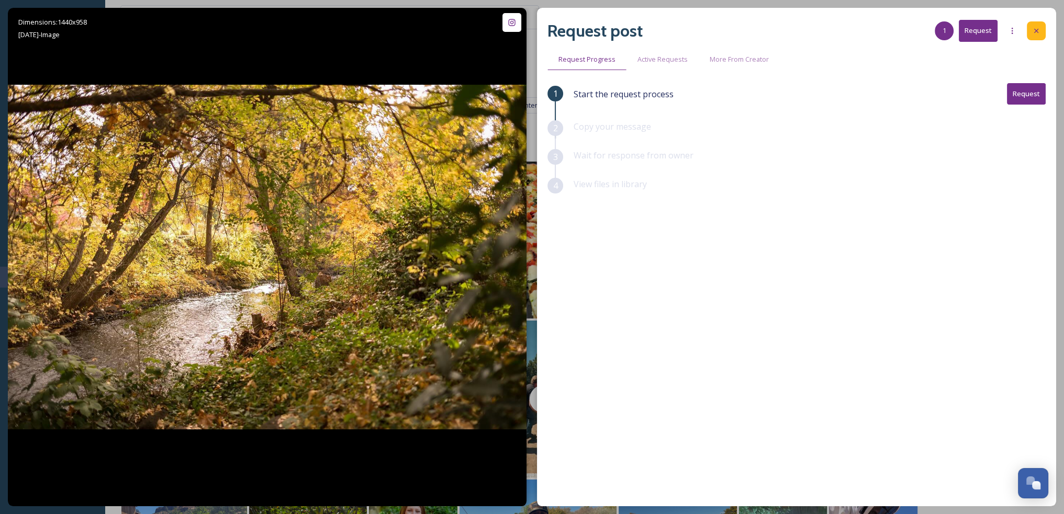
click at [1040, 29] on div at bounding box center [1036, 30] width 19 height 19
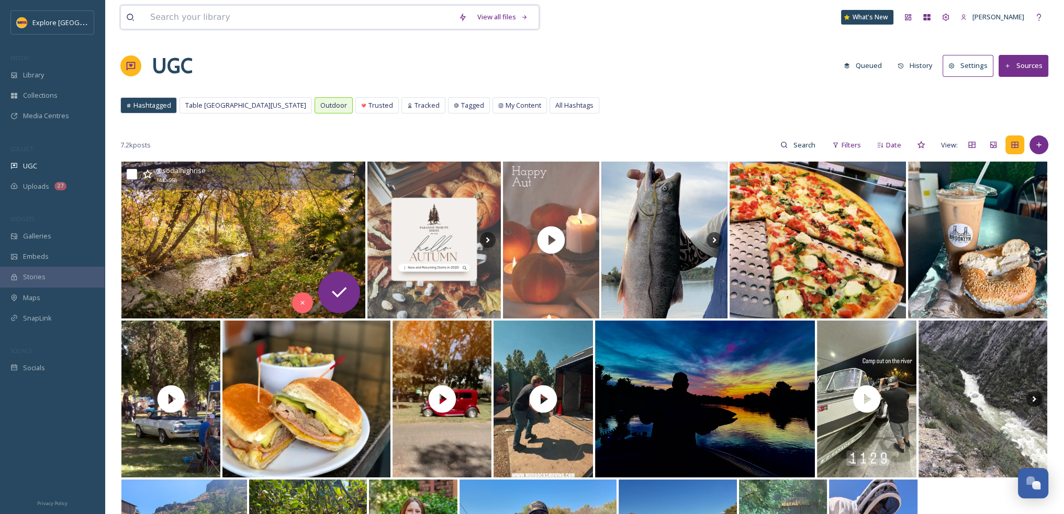
click at [253, 26] on input at bounding box center [299, 17] width 308 height 23
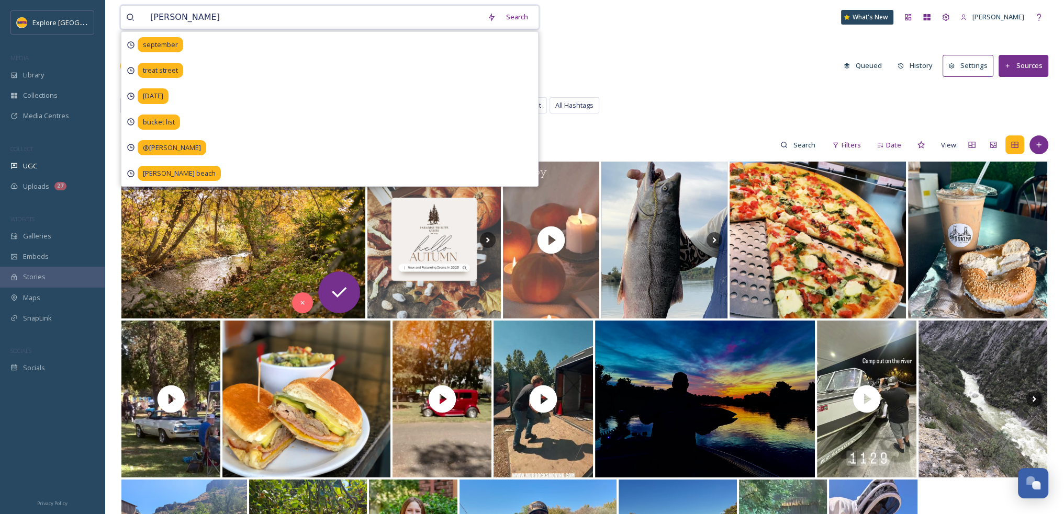
type input "momona"
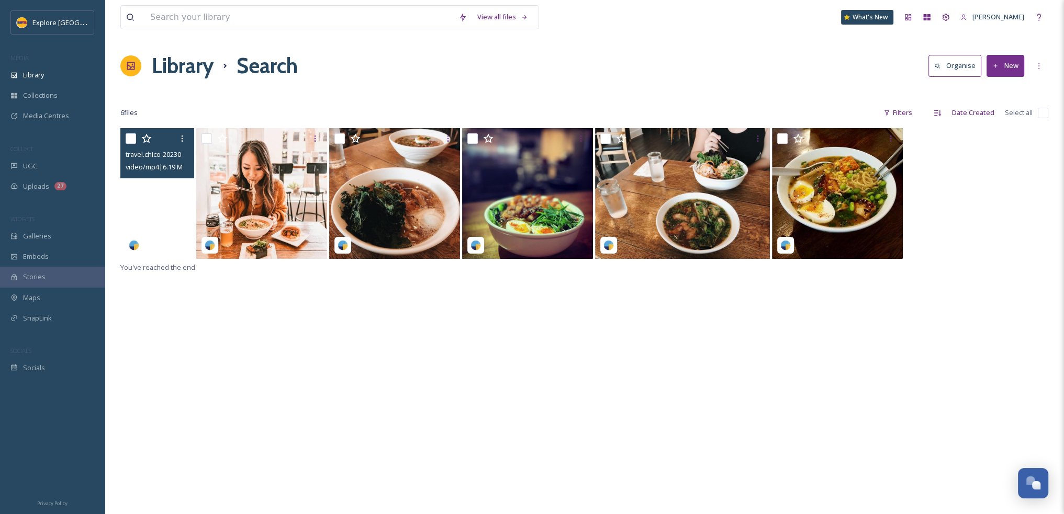
click at [155, 227] on video "travel.chico-20230901-180736.mp4" at bounding box center [157, 193] width 74 height 131
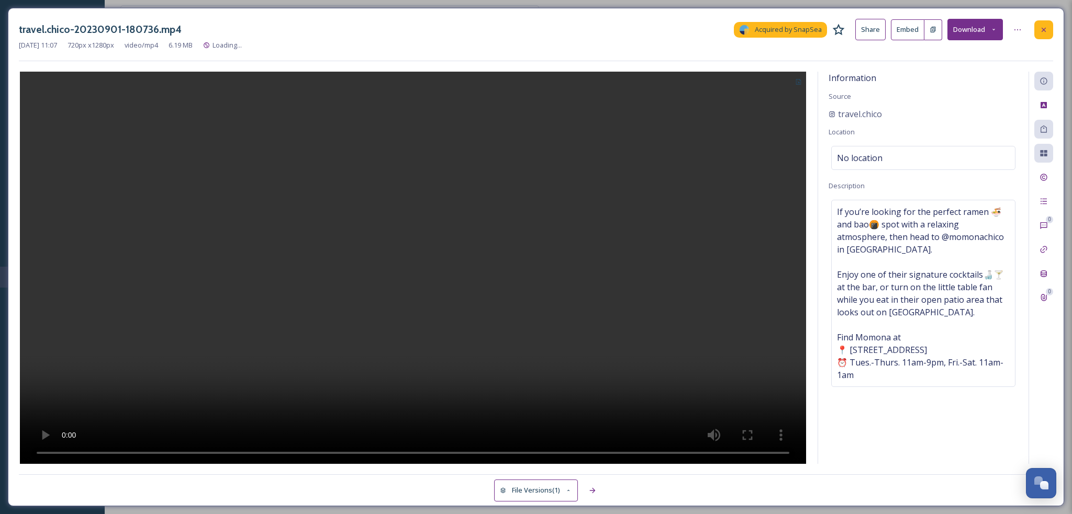
click at [1048, 27] on div at bounding box center [1043, 29] width 19 height 19
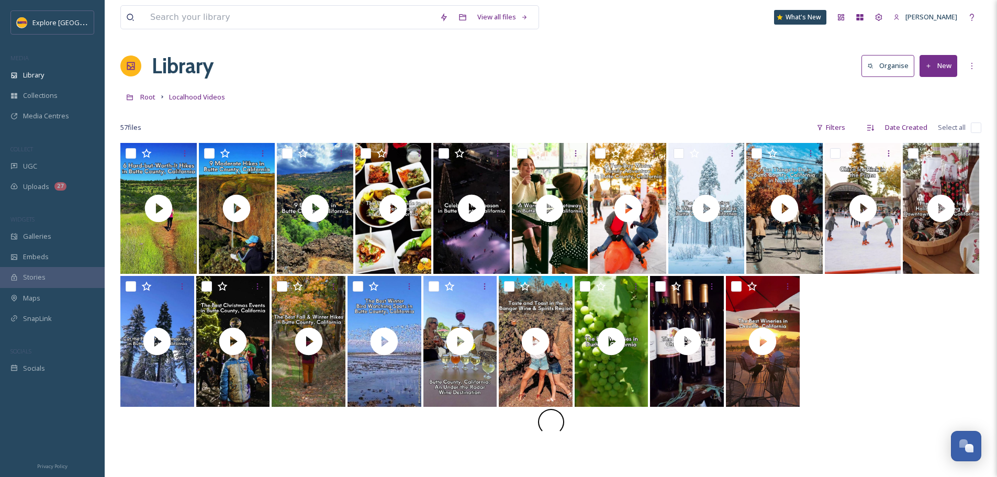
click at [951, 76] on button "New" at bounding box center [939, 65] width 38 height 21
click at [942, 91] on span "File Upload" at bounding box center [933, 90] width 35 height 10
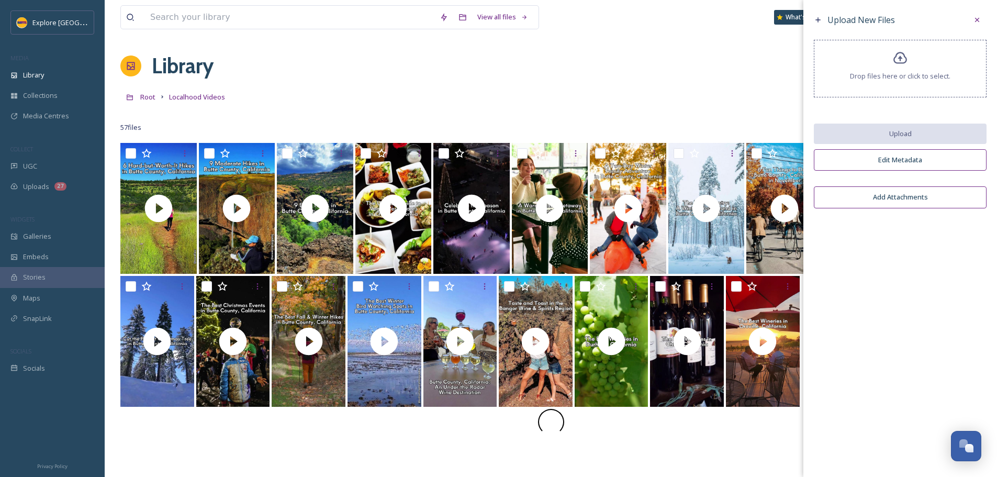
click at [903, 85] on div "Drop files here or click to select." at bounding box center [900, 69] width 173 height 58
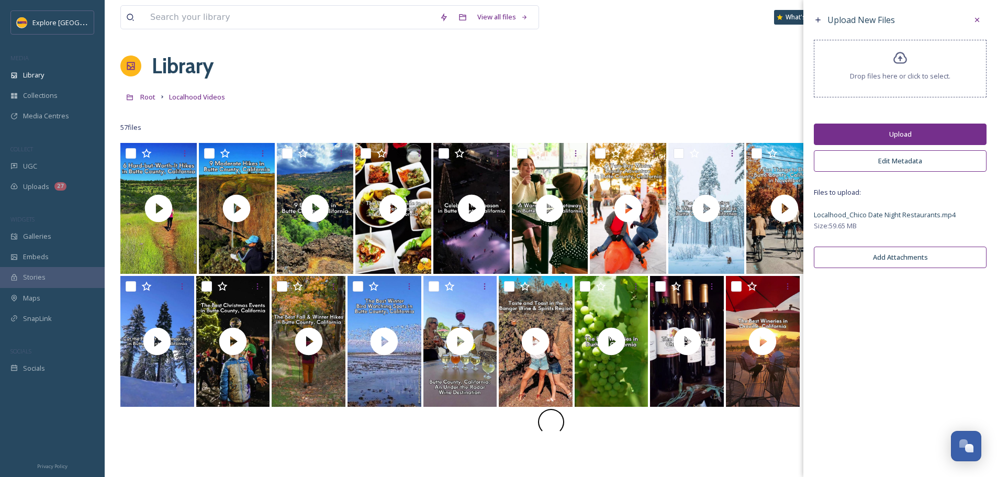
click at [903, 140] on button "Upload" at bounding box center [900, 134] width 173 height 21
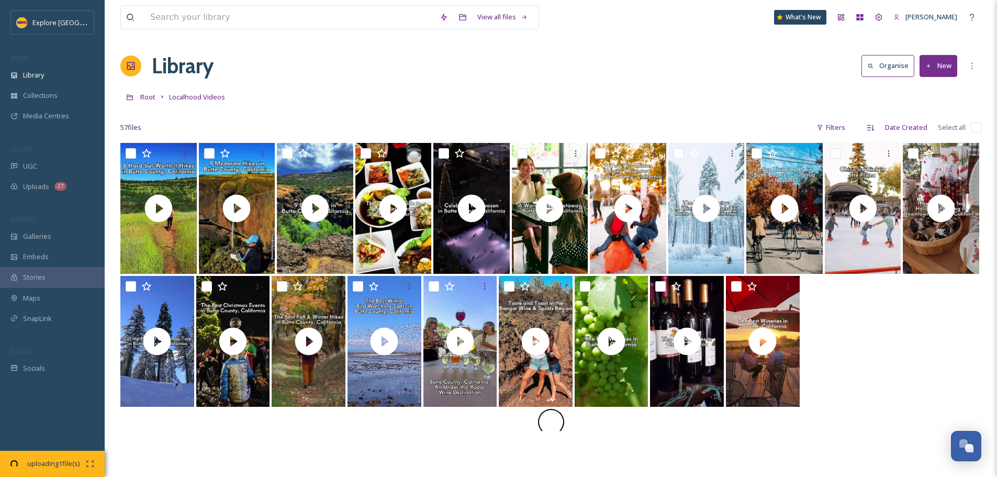
click at [38, 467] on span "uploading 1 file(s)" at bounding box center [52, 463] width 65 height 10
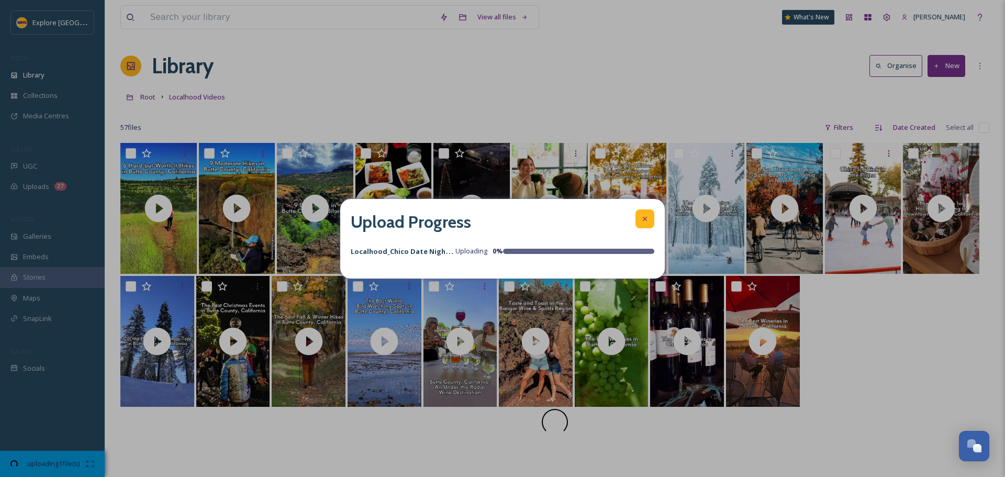
click at [646, 220] on icon at bounding box center [645, 218] width 4 height 4
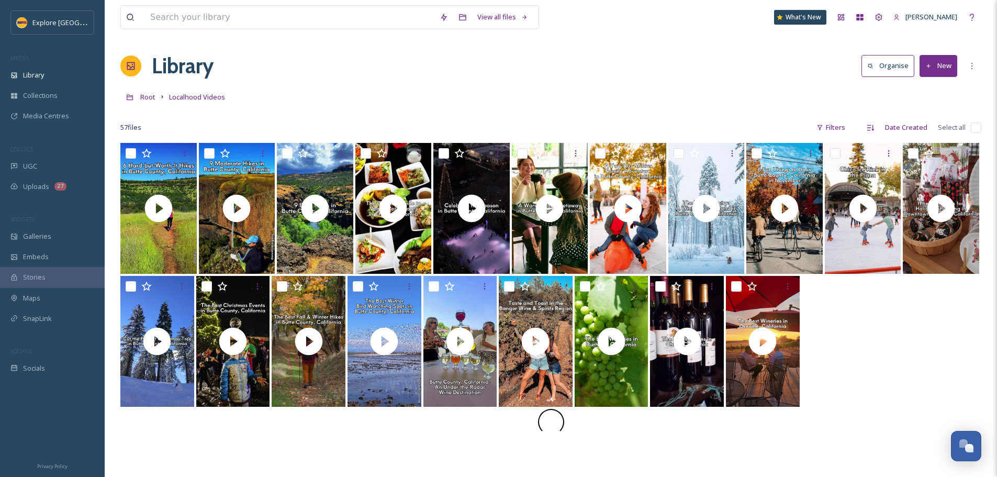
drag, startPoint x: 938, startPoint y: 72, endPoint x: 959, endPoint y: 71, distance: 21.5
click at [940, 74] on button "New" at bounding box center [939, 65] width 38 height 21
click at [939, 88] on span "File Upload" at bounding box center [933, 90] width 35 height 10
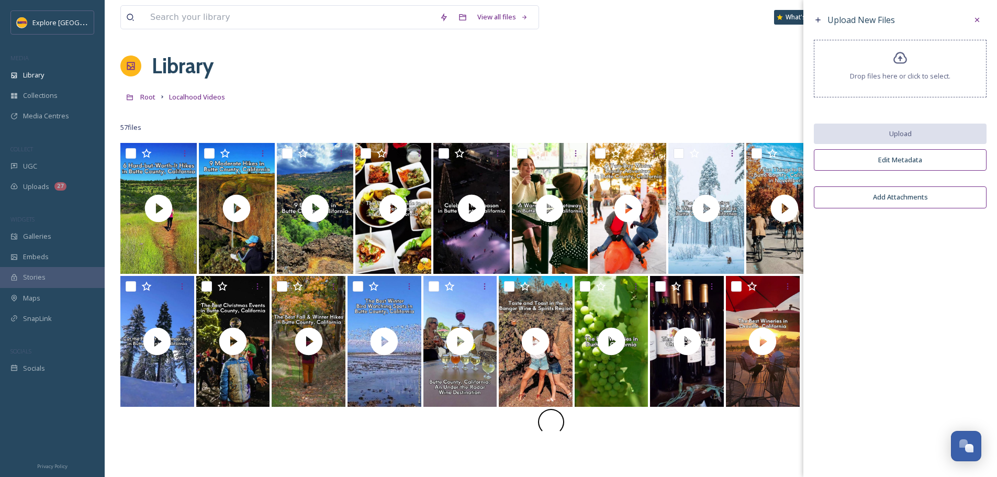
click at [924, 80] on span "Drop files here or click to select." at bounding box center [900, 76] width 100 height 10
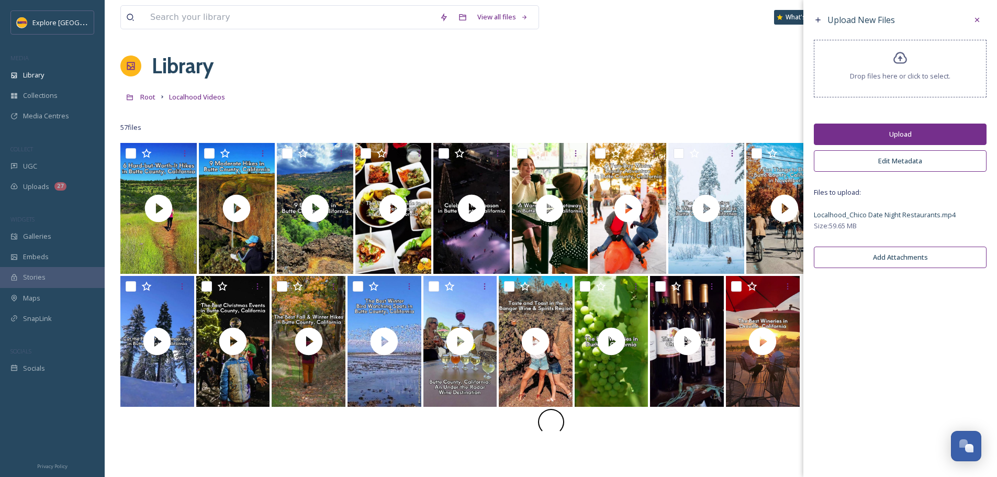
click at [934, 135] on button "Upload" at bounding box center [900, 134] width 173 height 21
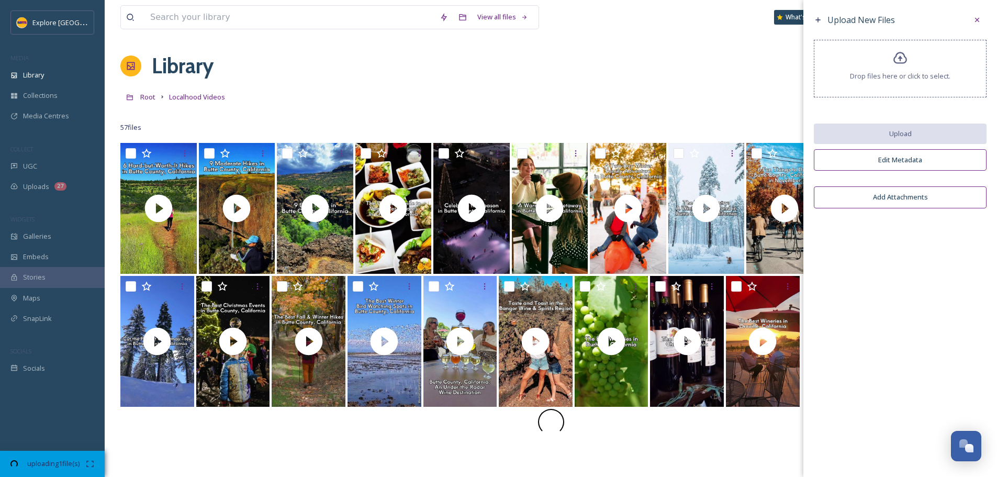
click at [993, 21] on div "Upload New Files Drop files here or click to select. Upload Edit Metadata Add A…" at bounding box center [900, 112] width 194 height 224
click at [981, 21] on icon at bounding box center [977, 20] width 8 height 8
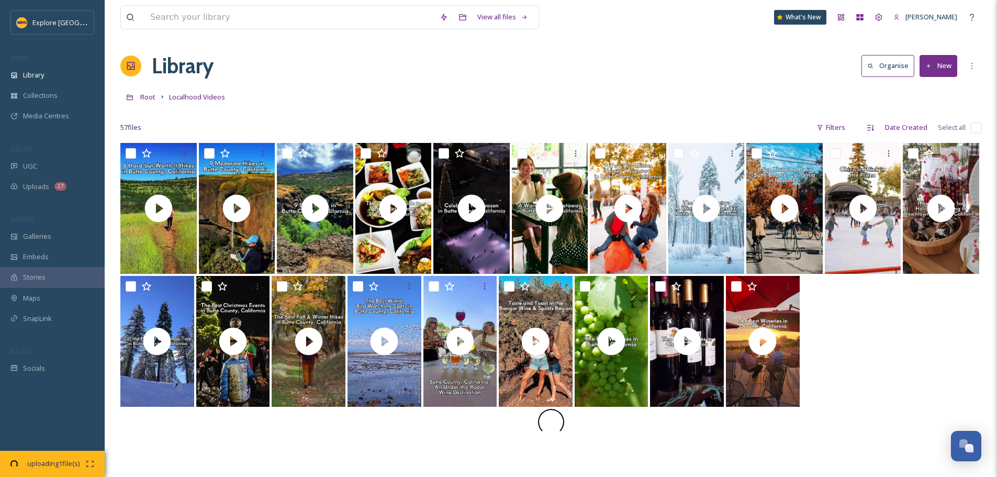
click at [44, 466] on span "uploading 1 file(s)" at bounding box center [52, 463] width 65 height 10
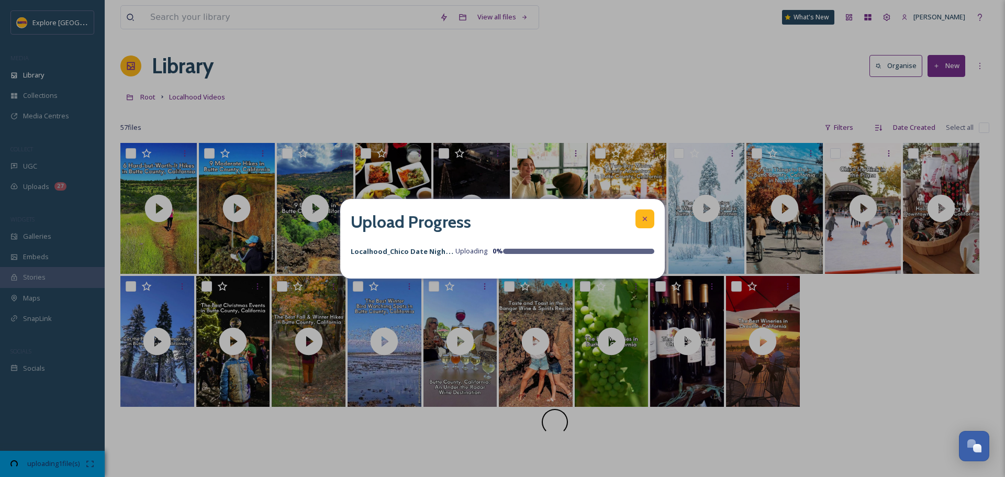
click at [645, 215] on icon at bounding box center [645, 219] width 8 height 8
